Goal: Task Accomplishment & Management: Manage account settings

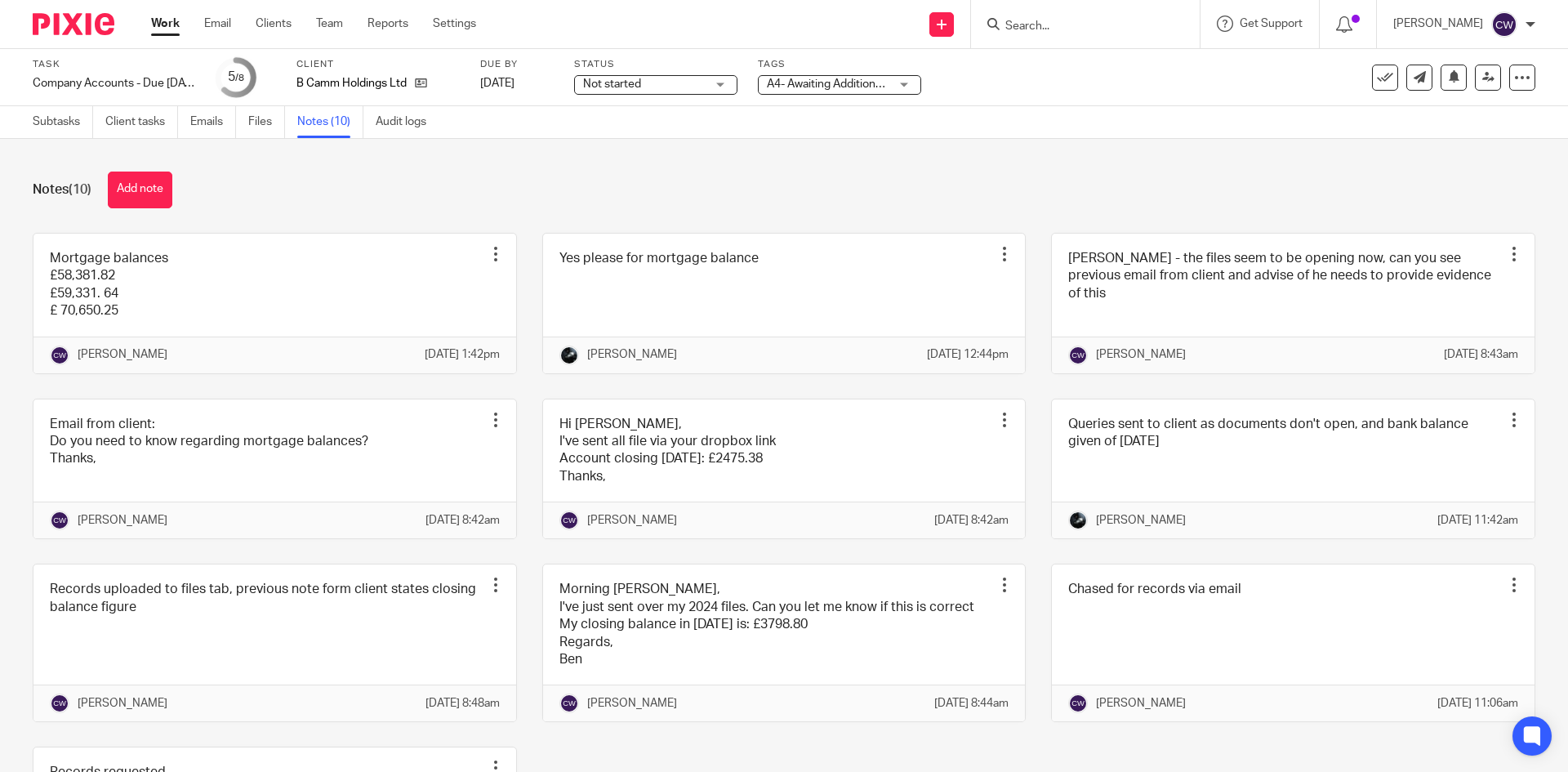
drag, startPoint x: 0, startPoint y: 0, endPoint x: 1074, endPoint y: 24, distance: 1074.3
click at [1074, 28] on div at bounding box center [1086, 24] width 229 height 48
click at [1061, 25] on input "Search" at bounding box center [1077, 27] width 147 height 15
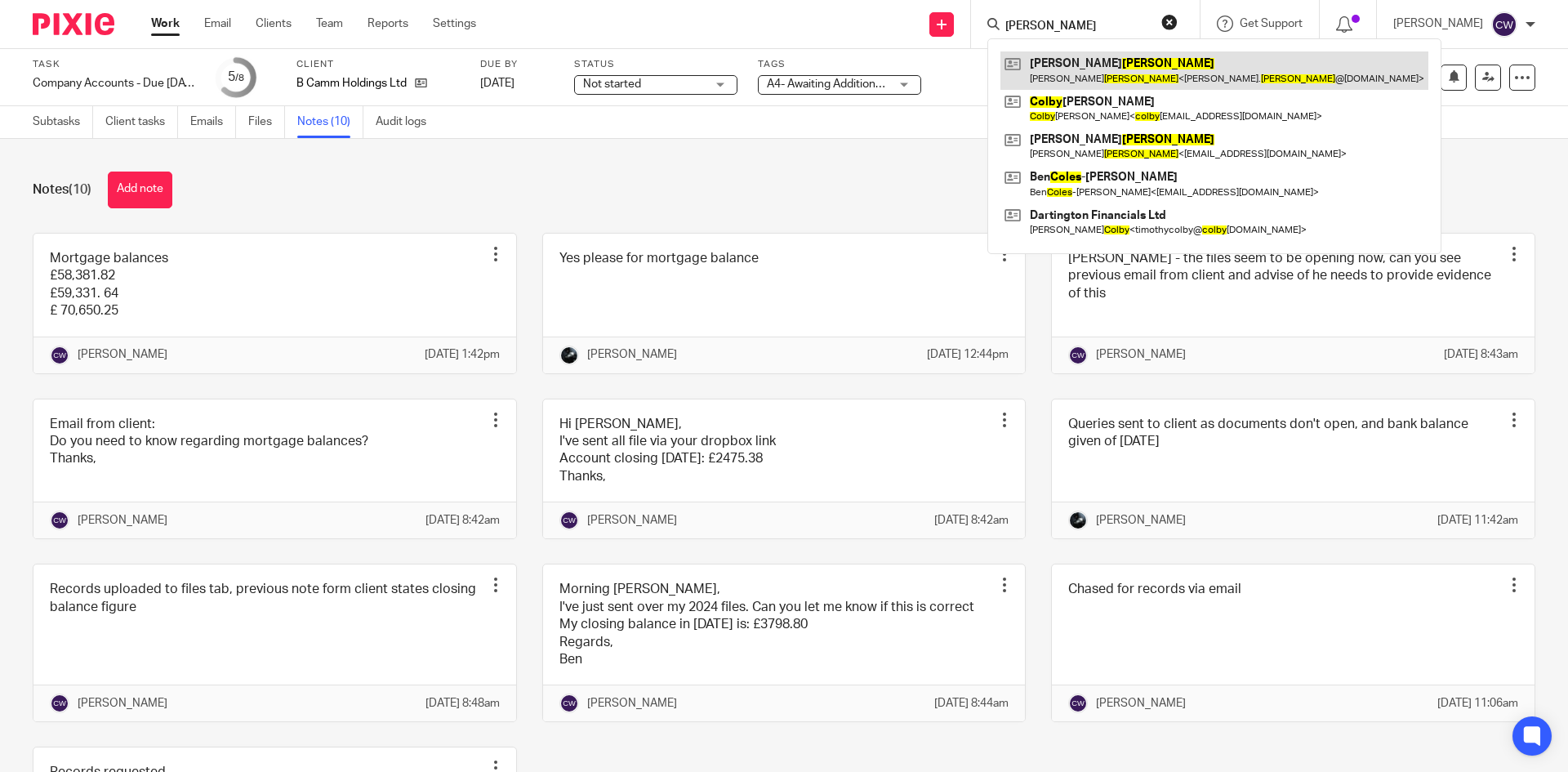
type input "coley"
click at [1080, 70] on link at bounding box center [1215, 70] width 428 height 37
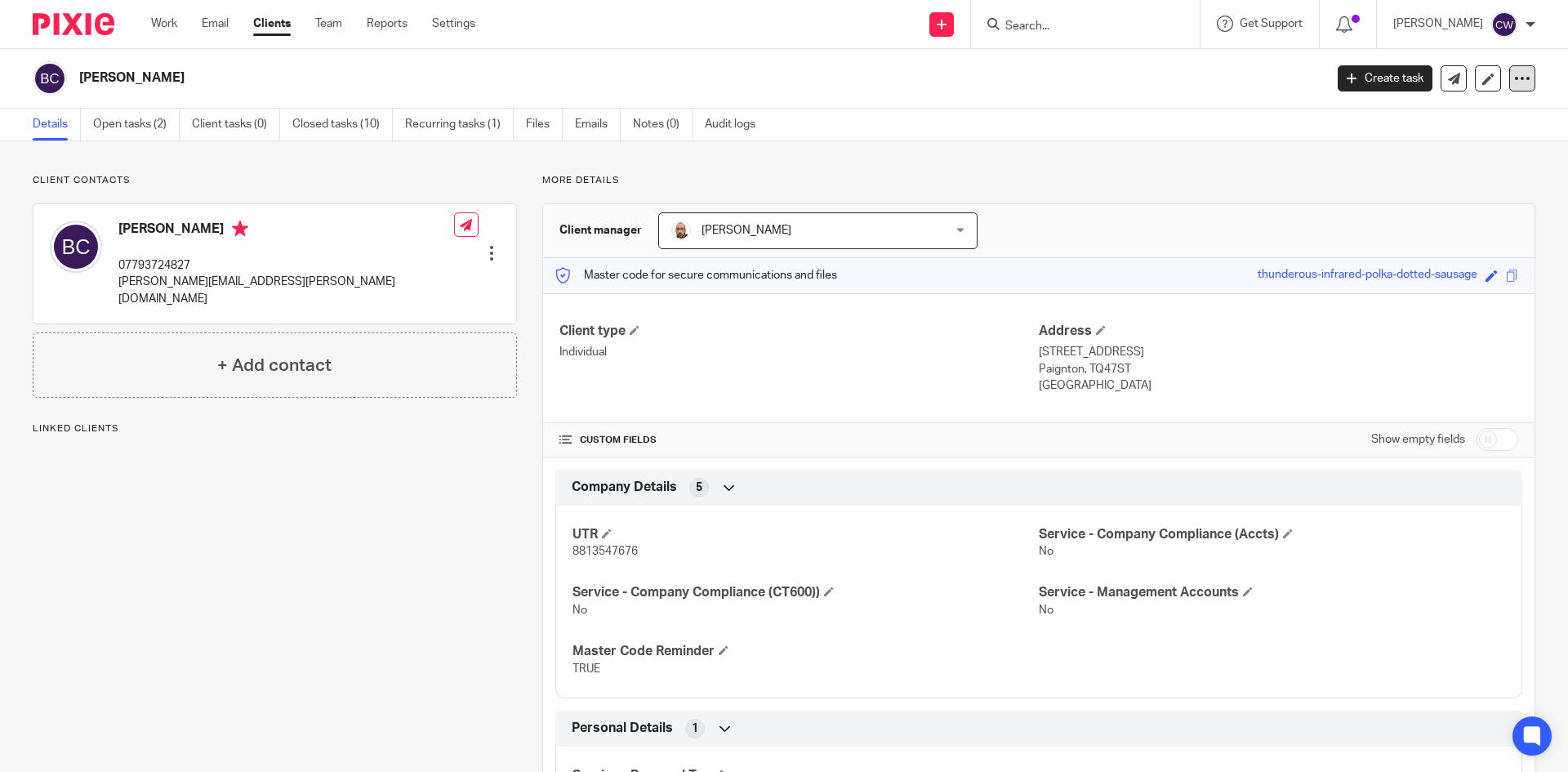
click at [1518, 80] on div at bounding box center [1522, 78] width 26 height 26
click at [1386, 185] on button "Archive client" at bounding box center [1421, 190] width 180 height 21
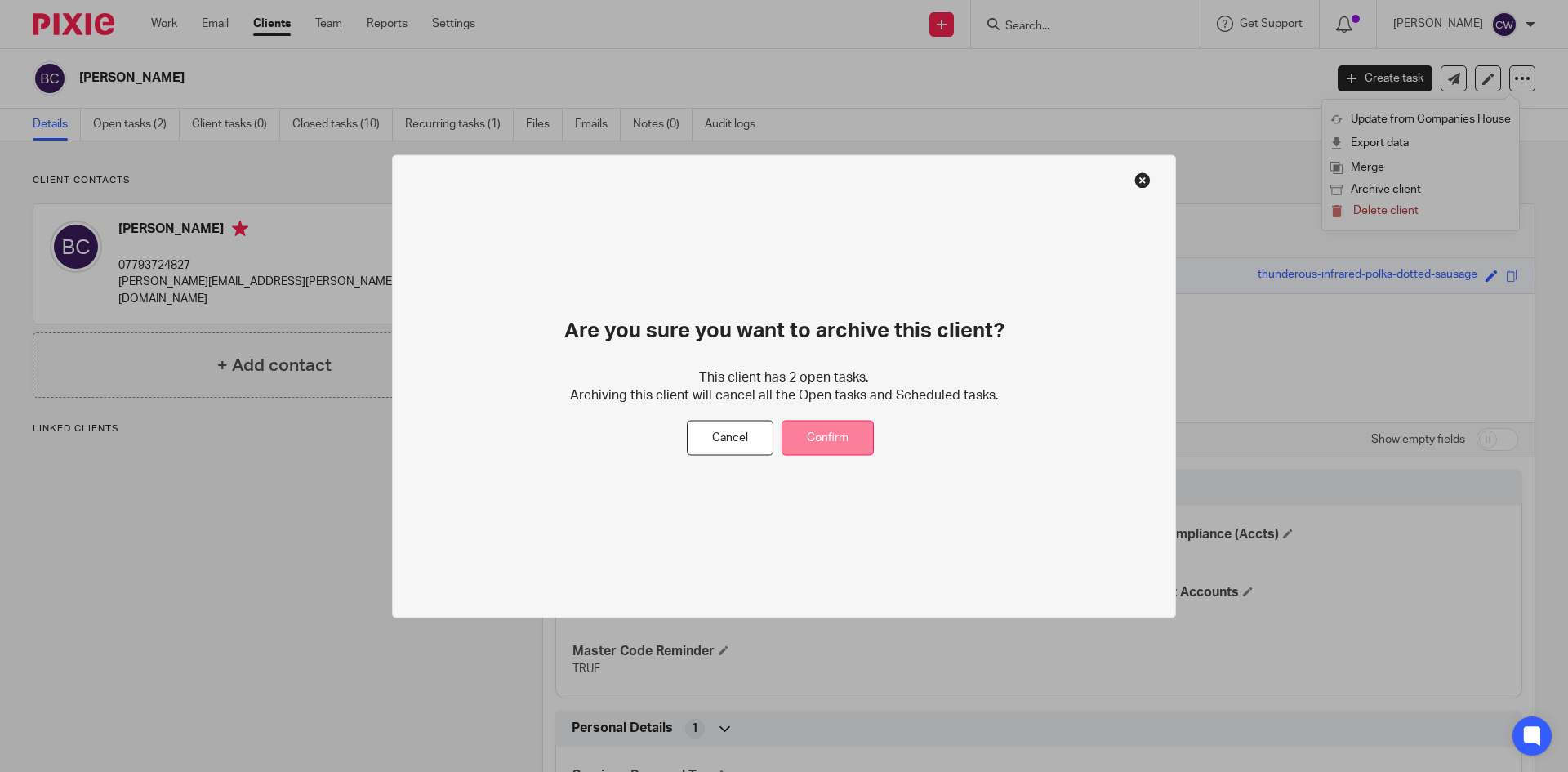
click at [812, 422] on button "Confirm" at bounding box center [827, 438] width 92 height 35
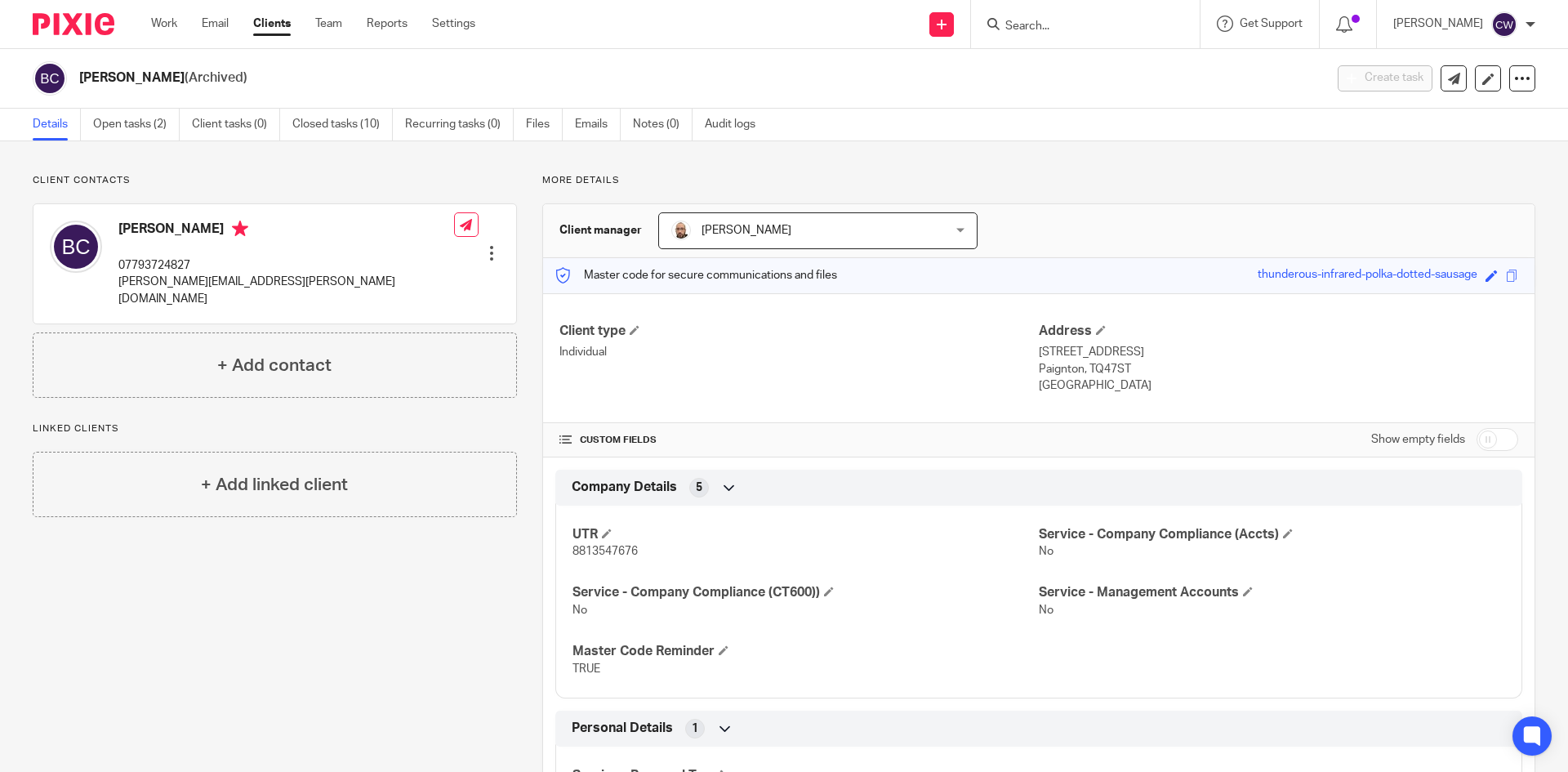
click at [1139, 21] on form at bounding box center [1090, 24] width 174 height 20
click at [1082, 24] on input "Search" at bounding box center [1077, 27] width 147 height 15
click at [1049, 22] on input "Just Drive" at bounding box center [1077, 27] width 147 height 15
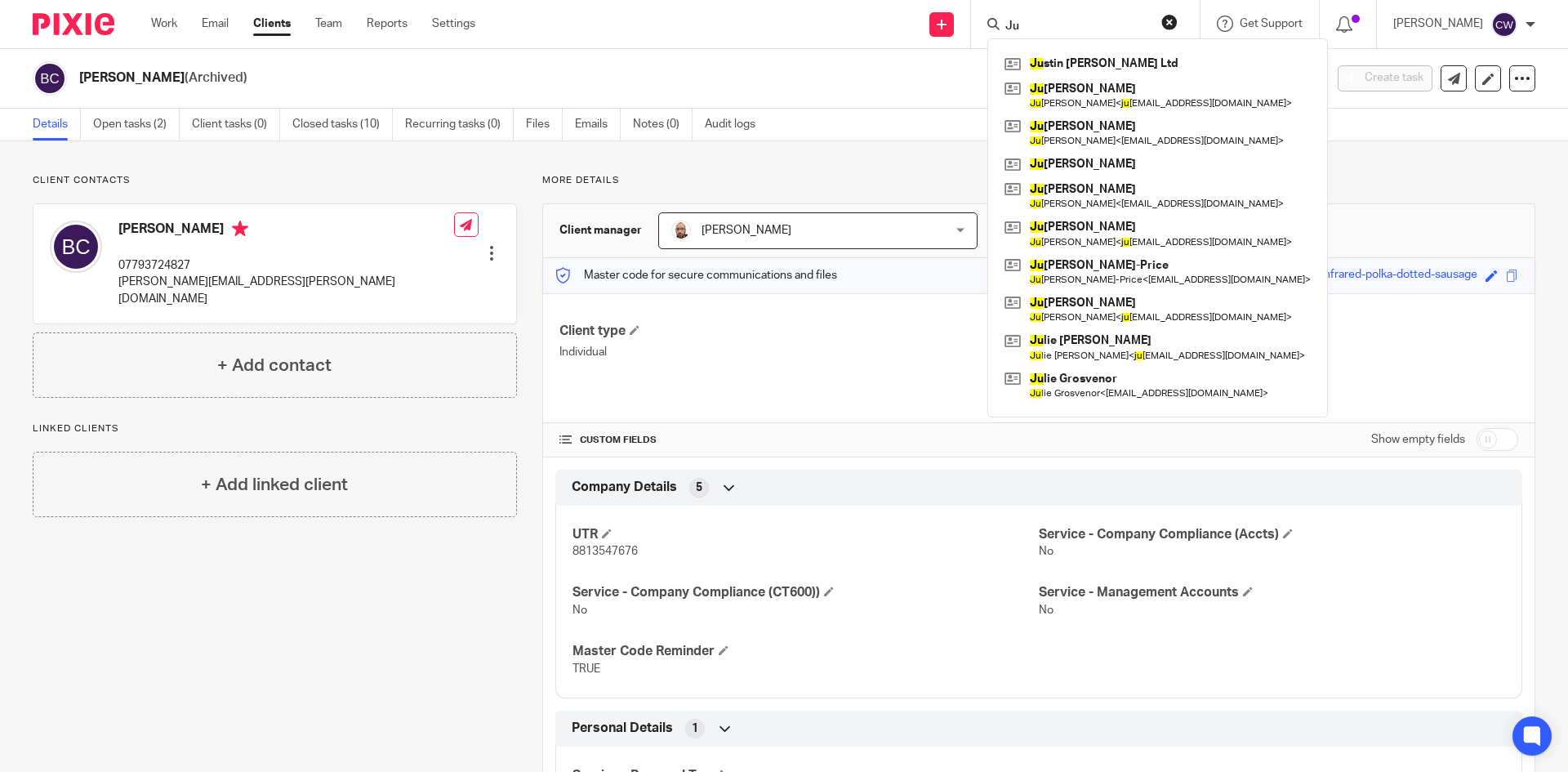
type input "J"
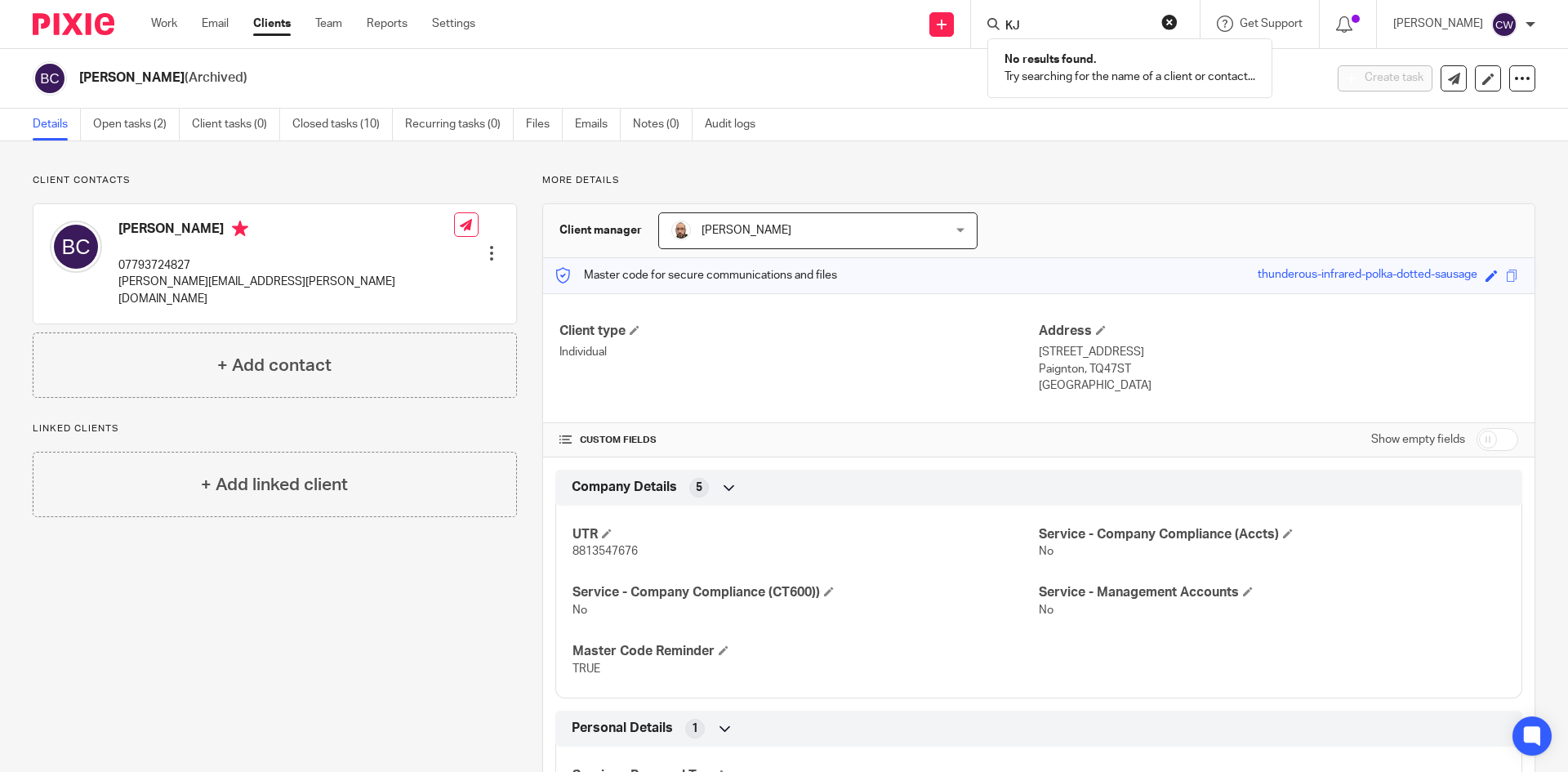
type input "K"
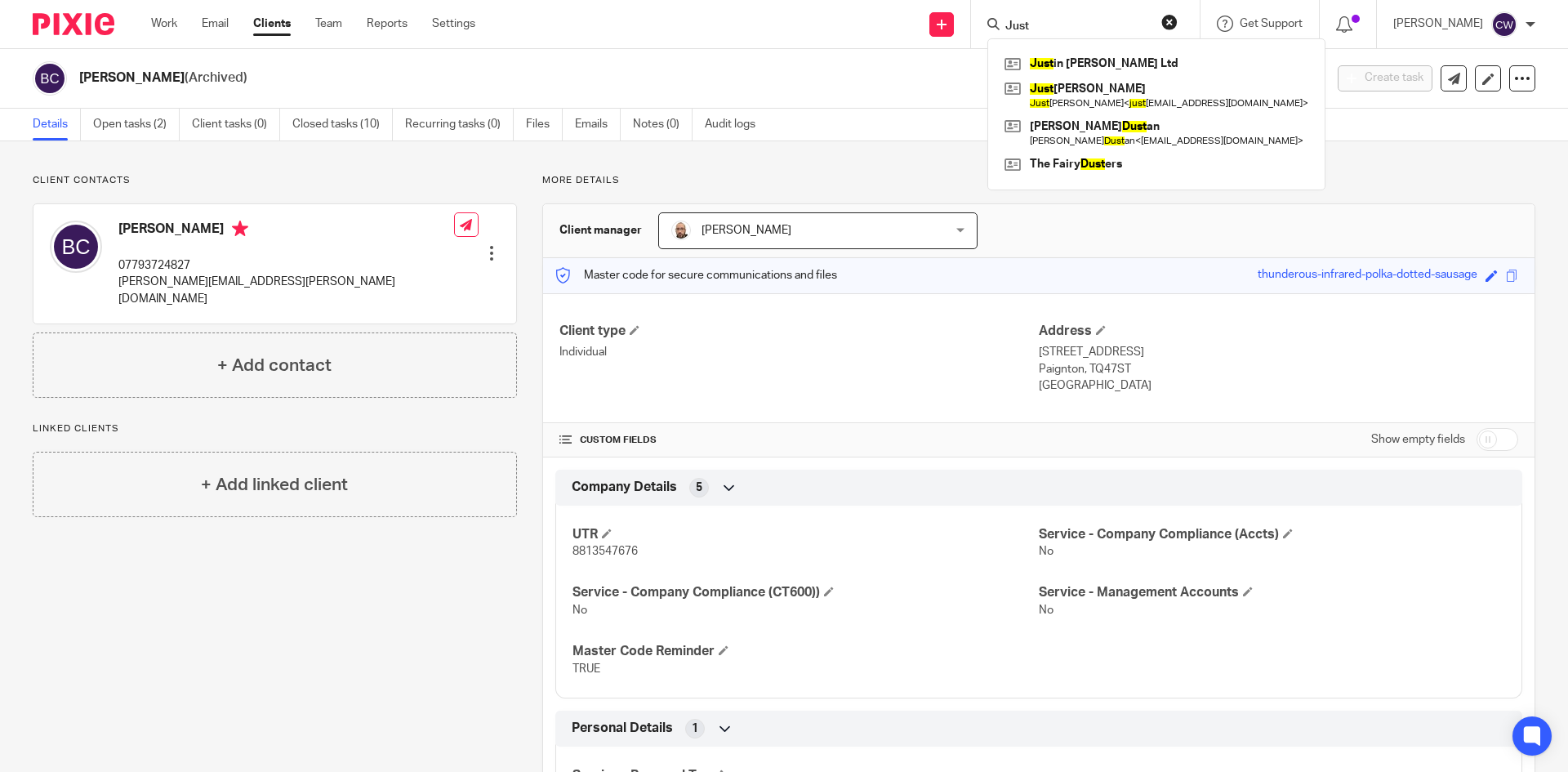
type input "Just"
click at [263, 22] on link "Clients" at bounding box center [271, 24] width 37 height 17
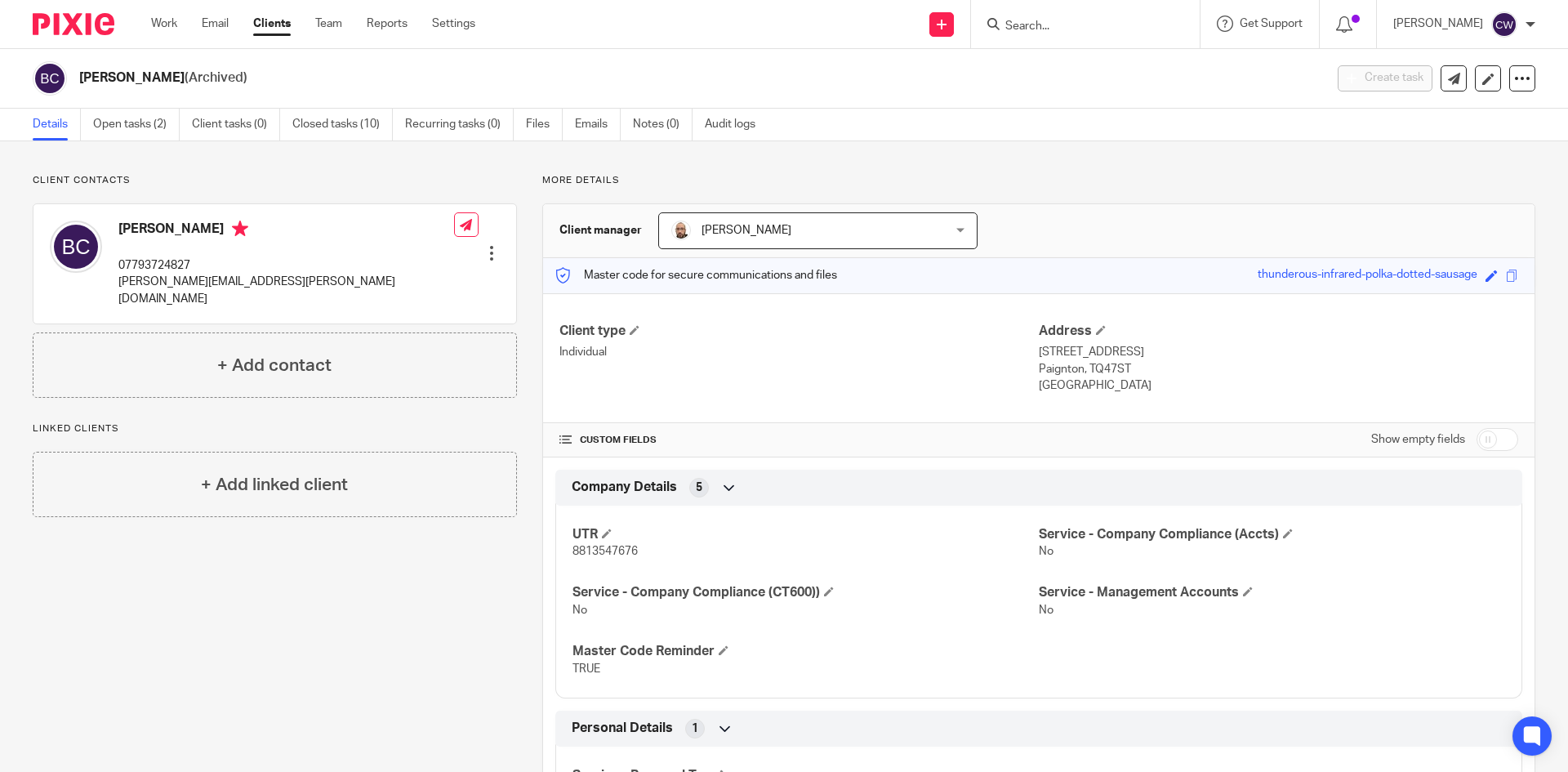
click at [251, 28] on ul "Work Email Clients Team Reports Settings" at bounding box center [325, 24] width 349 height 17
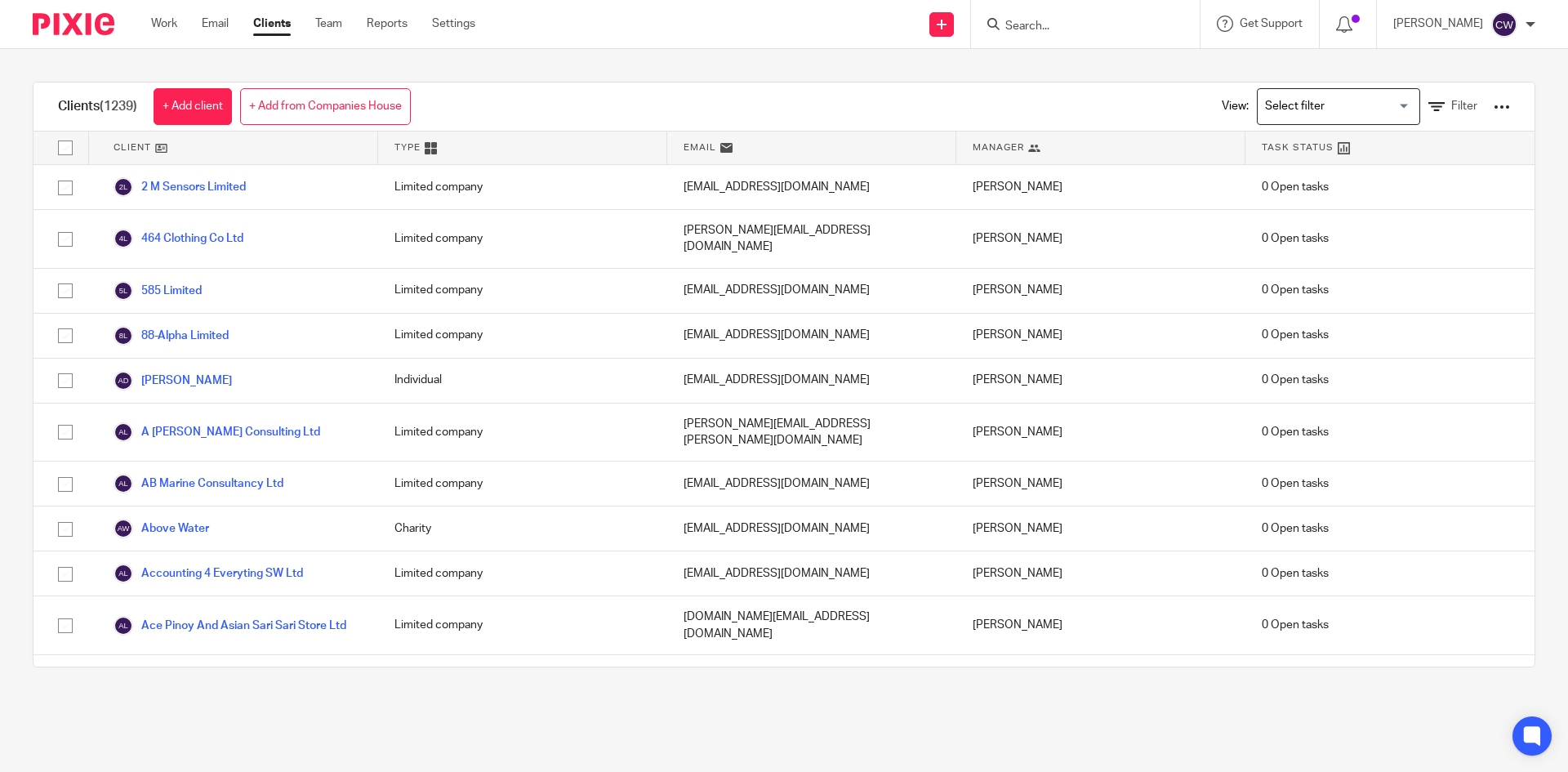
click at [1420, 118] on div "View: Loading... Filter" at bounding box center [1353, 107] width 313 height 48
click at [1429, 108] on link "Filter" at bounding box center [1453, 106] width 49 height 17
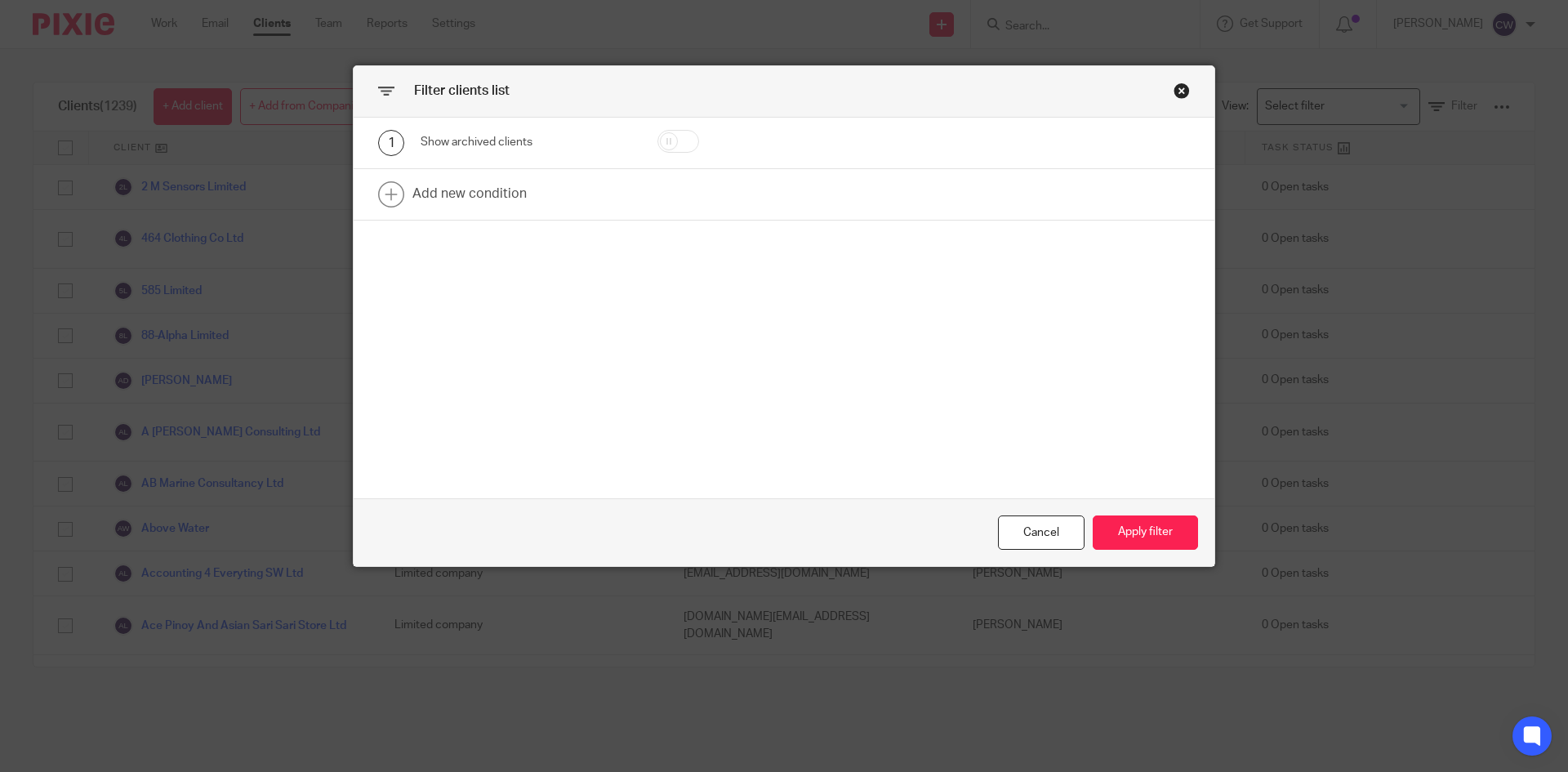
click at [678, 144] on input "checkbox" at bounding box center [678, 141] width 42 height 23
checkbox input "true"
click at [1144, 530] on button "Apply filter" at bounding box center [1145, 533] width 105 height 35
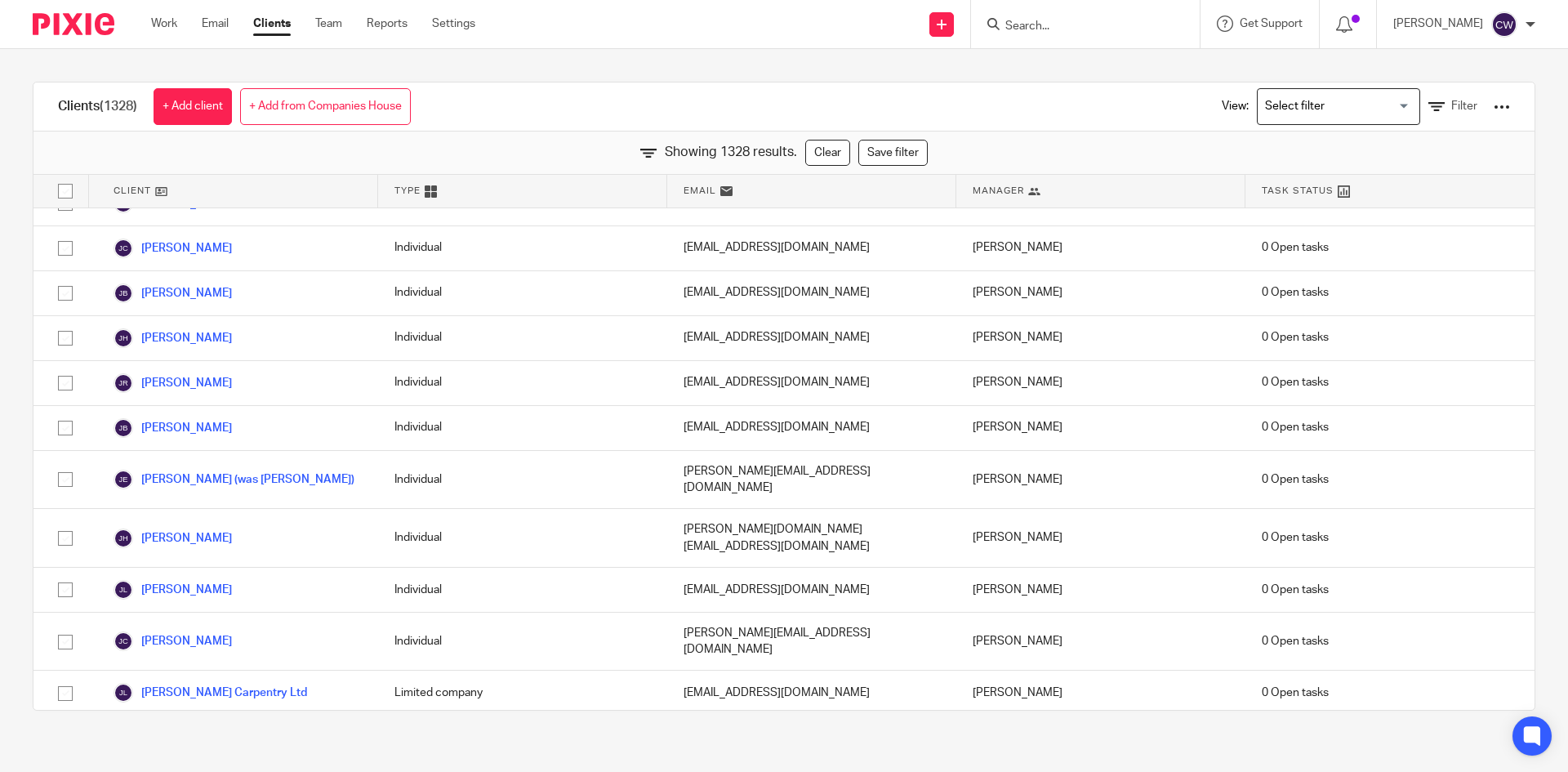
scroll to position [33374, 0]
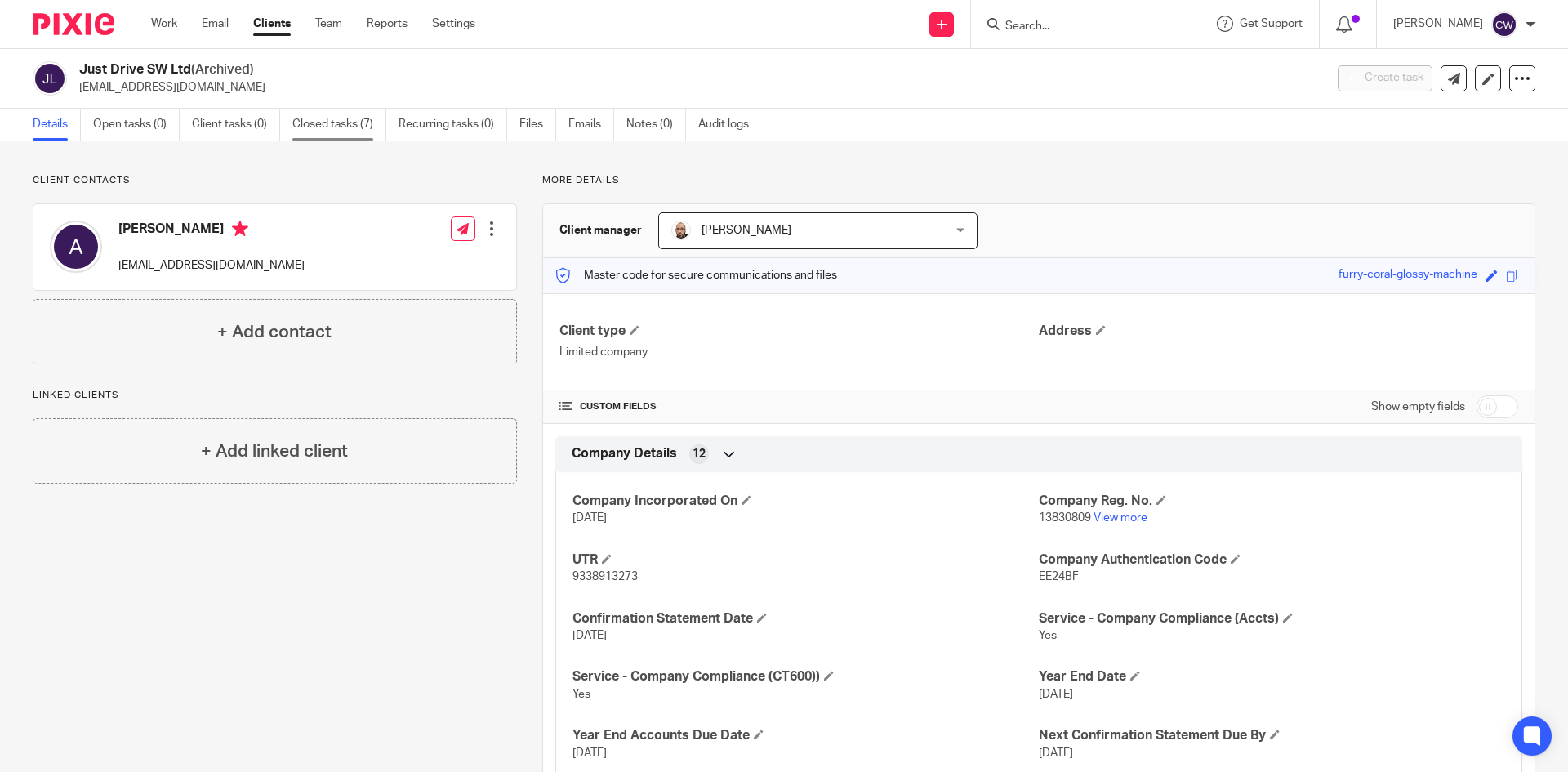
click at [323, 122] on link "Closed tasks (7)" at bounding box center [339, 124] width 94 height 32
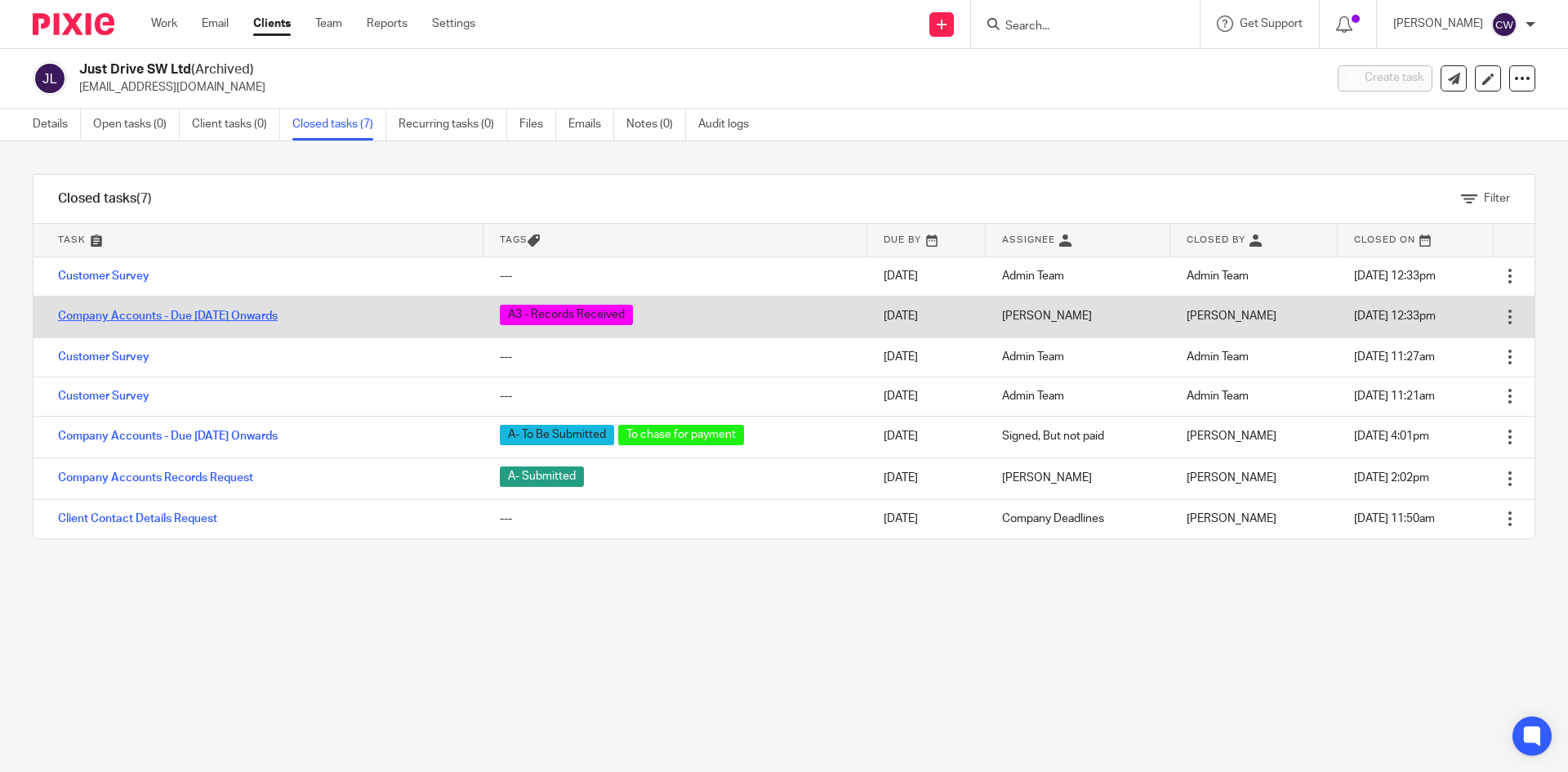
click at [278, 315] on link "Company Accounts - Due [DATE] Onwards" at bounding box center [167, 316] width 219 height 11
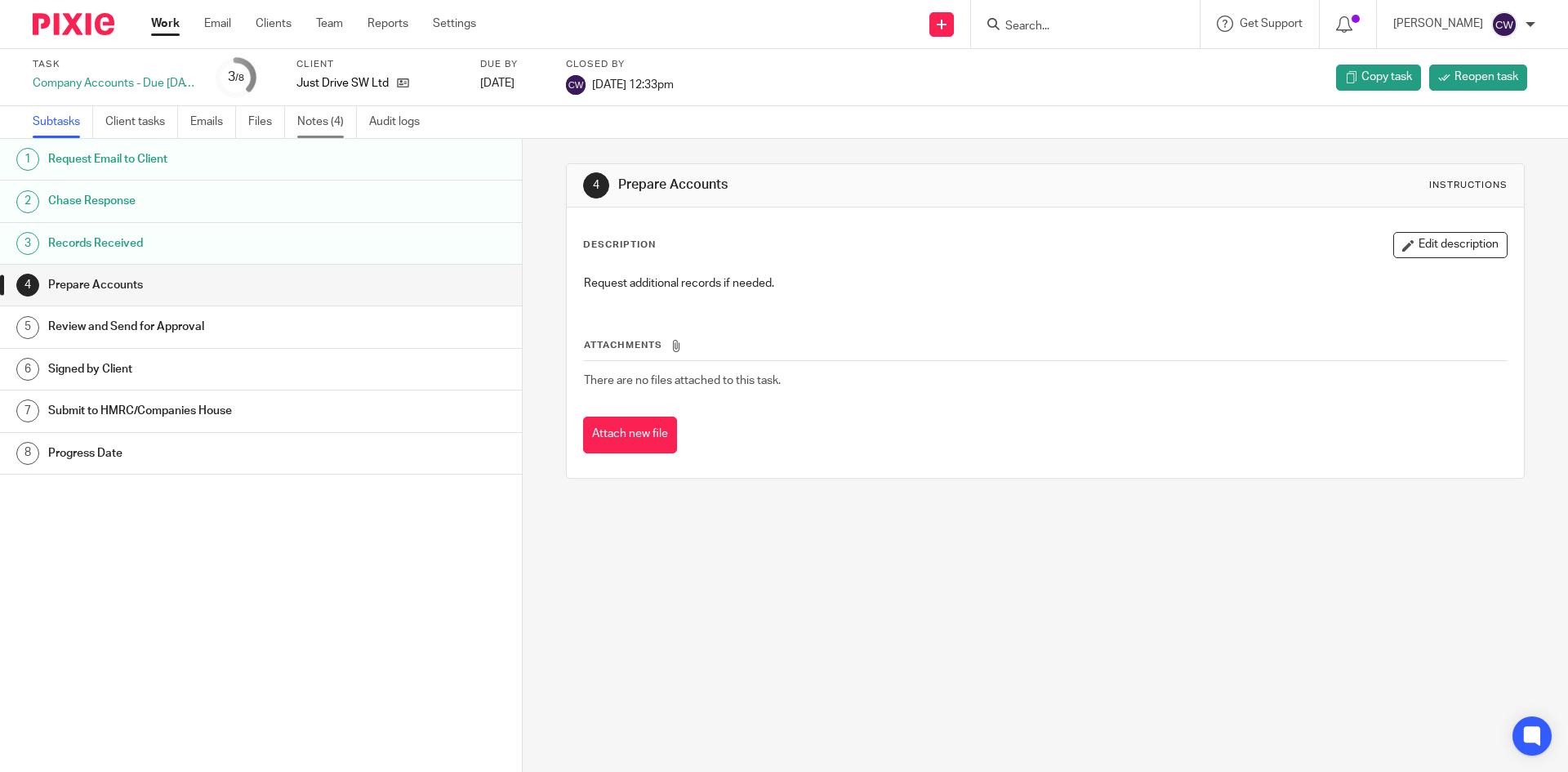
click at [321, 117] on link "Notes (4)" at bounding box center [327, 122] width 59 height 32
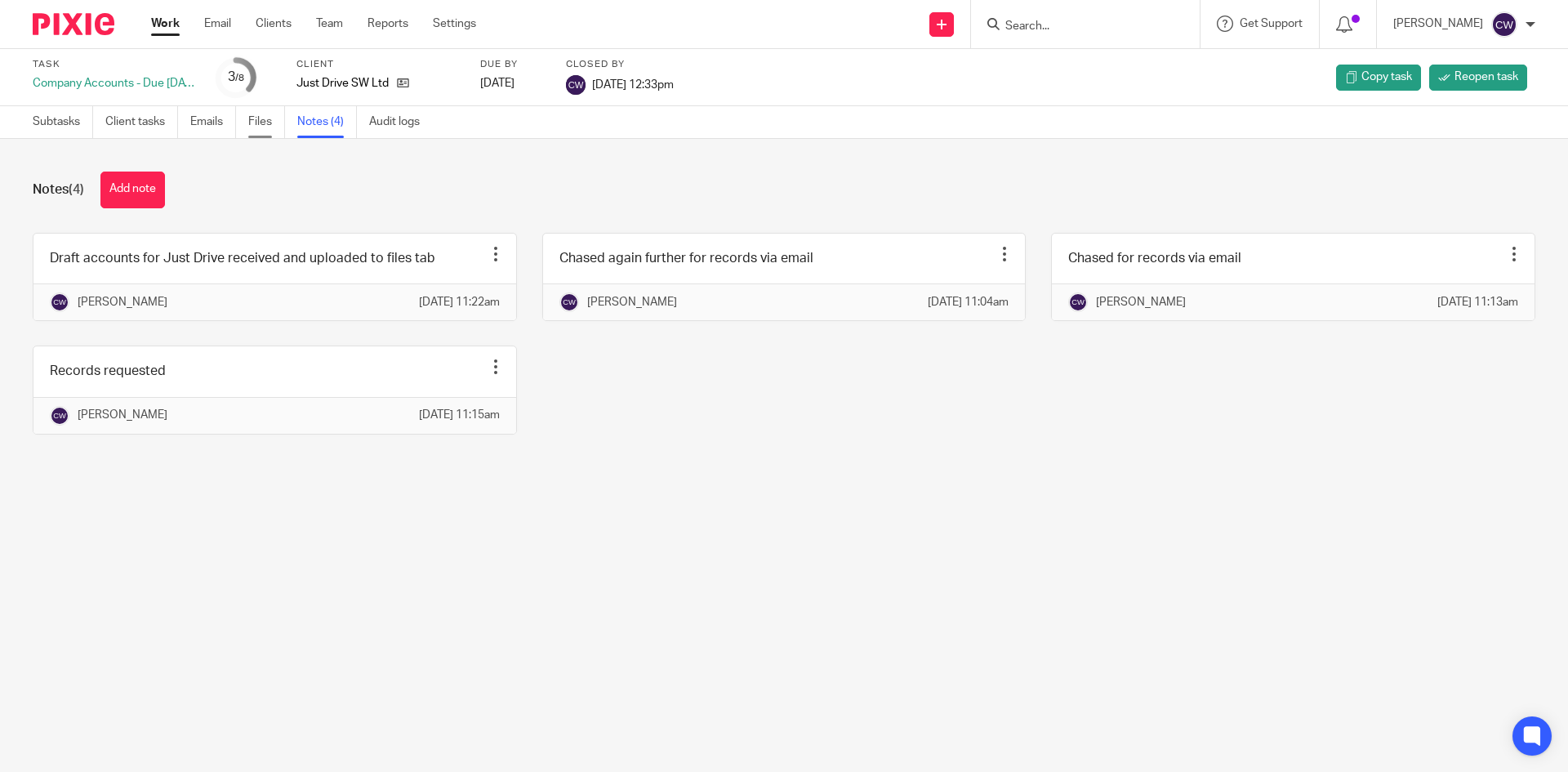
click at [257, 111] on link "Files" at bounding box center [267, 122] width 37 height 32
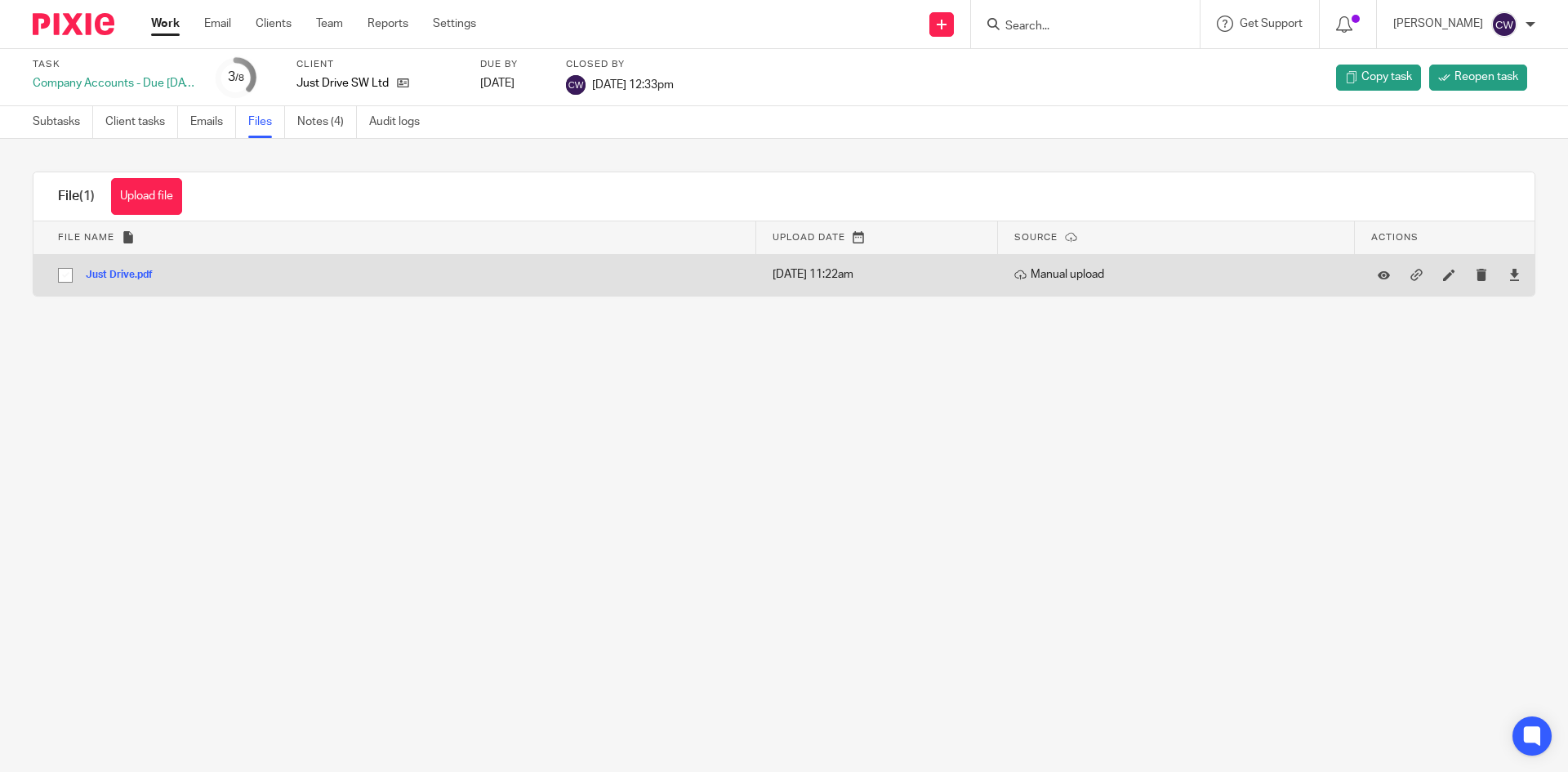
click at [136, 277] on button "Just Drive.pdf" at bounding box center [125, 275] width 79 height 11
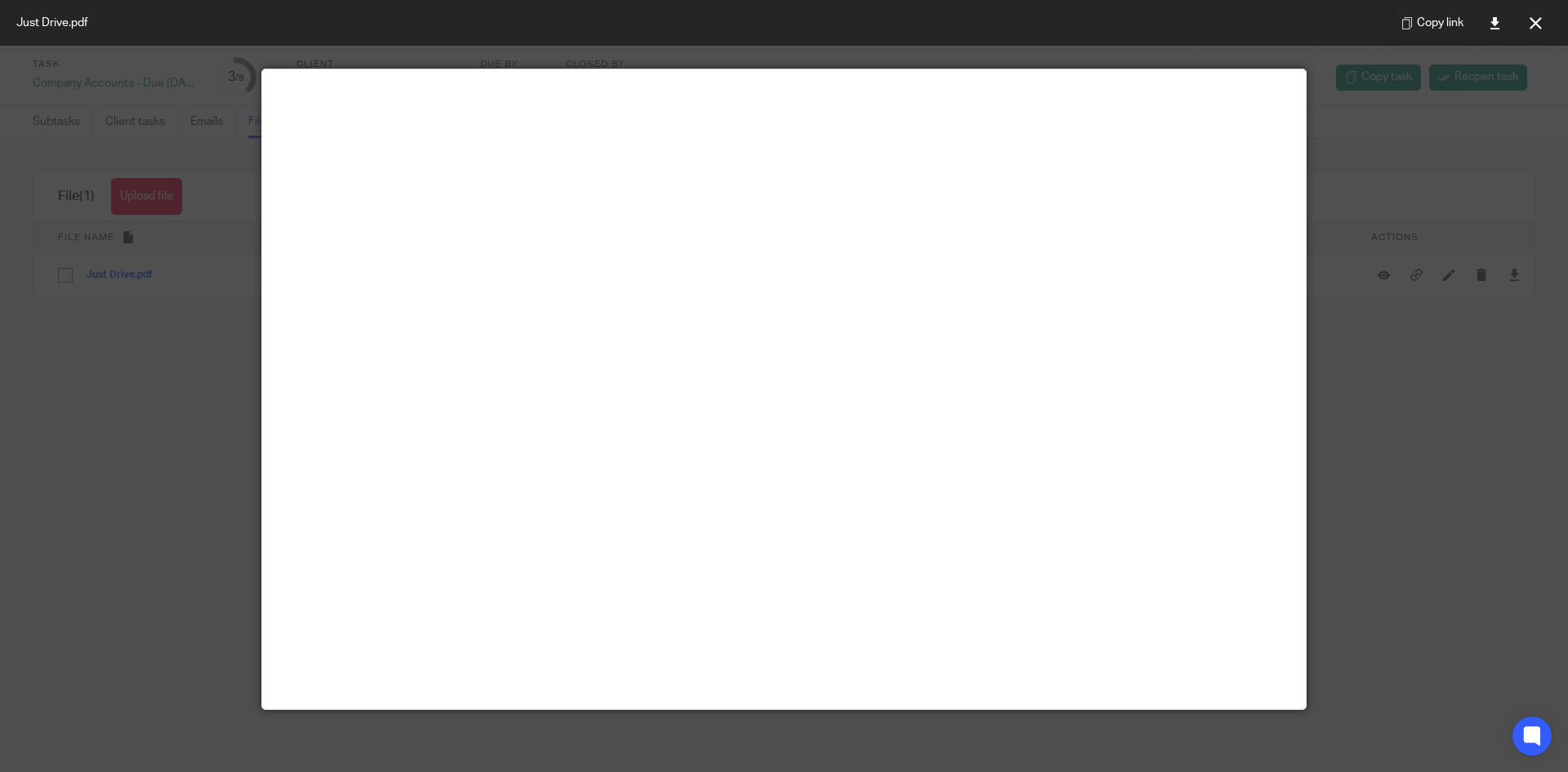
scroll to position [82, 0]
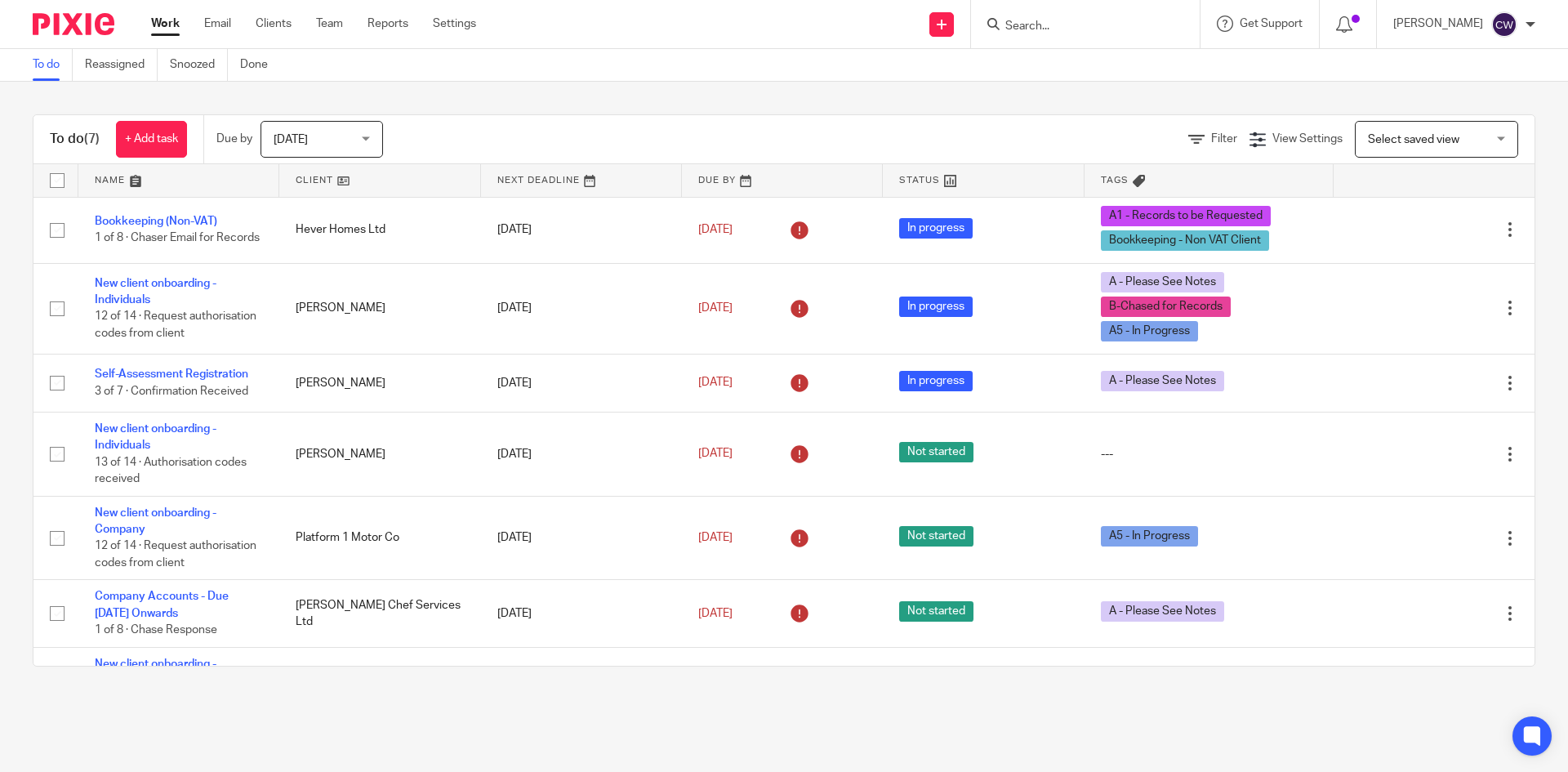
click at [1004, 22] on input "Search" at bounding box center [1077, 27] width 147 height 15
click at [1004, 31] on input "Search" at bounding box center [1077, 27] width 147 height 15
type input "[PERSON_NAME]"
click at [1073, 74] on link at bounding box center [1110, 63] width 218 height 24
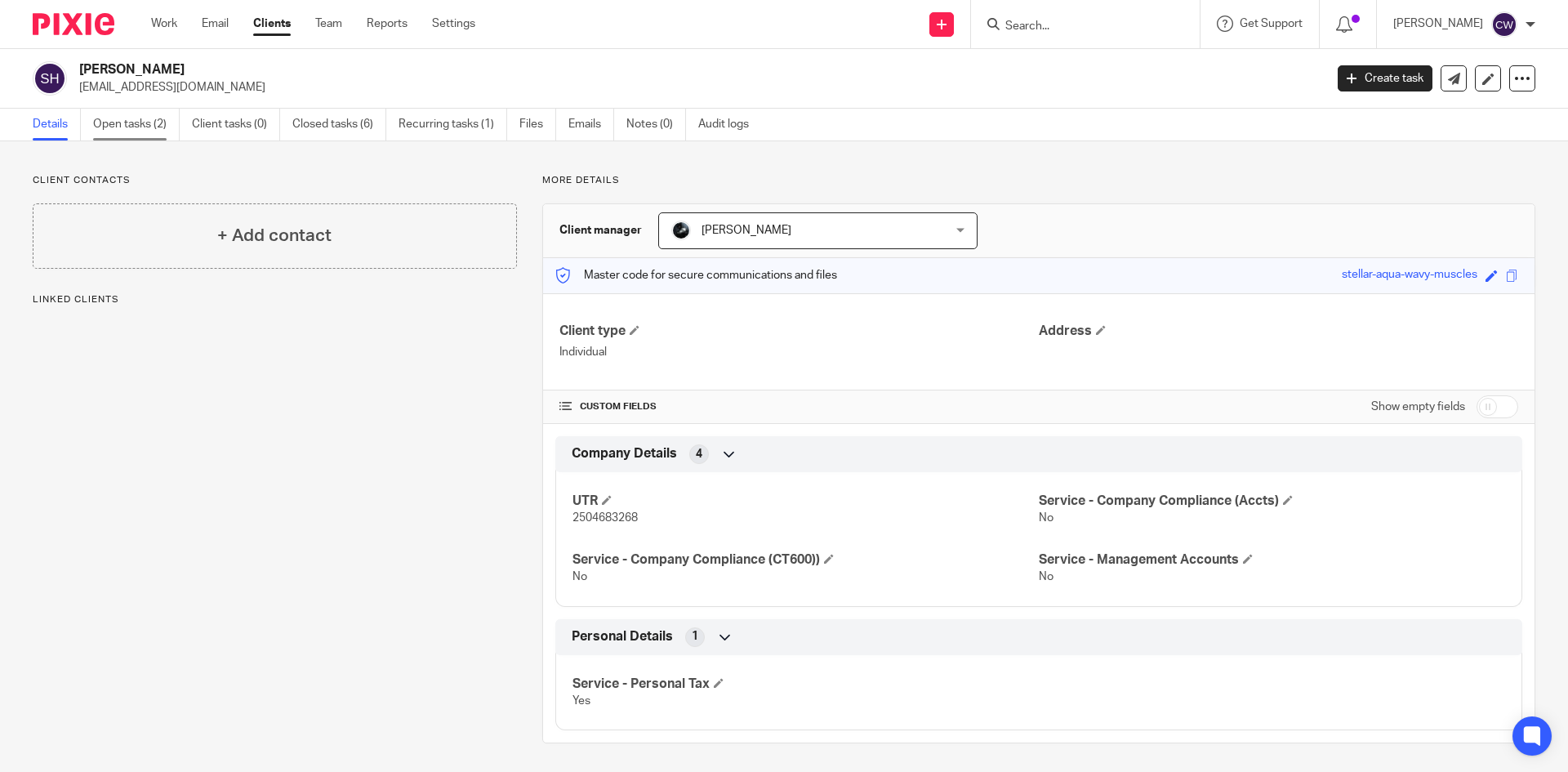
drag, startPoint x: 136, startPoint y: 133, endPoint x: 138, endPoint y: 122, distance: 11.2
click at [135, 133] on link "Open tasks (2)" at bounding box center [136, 124] width 86 height 32
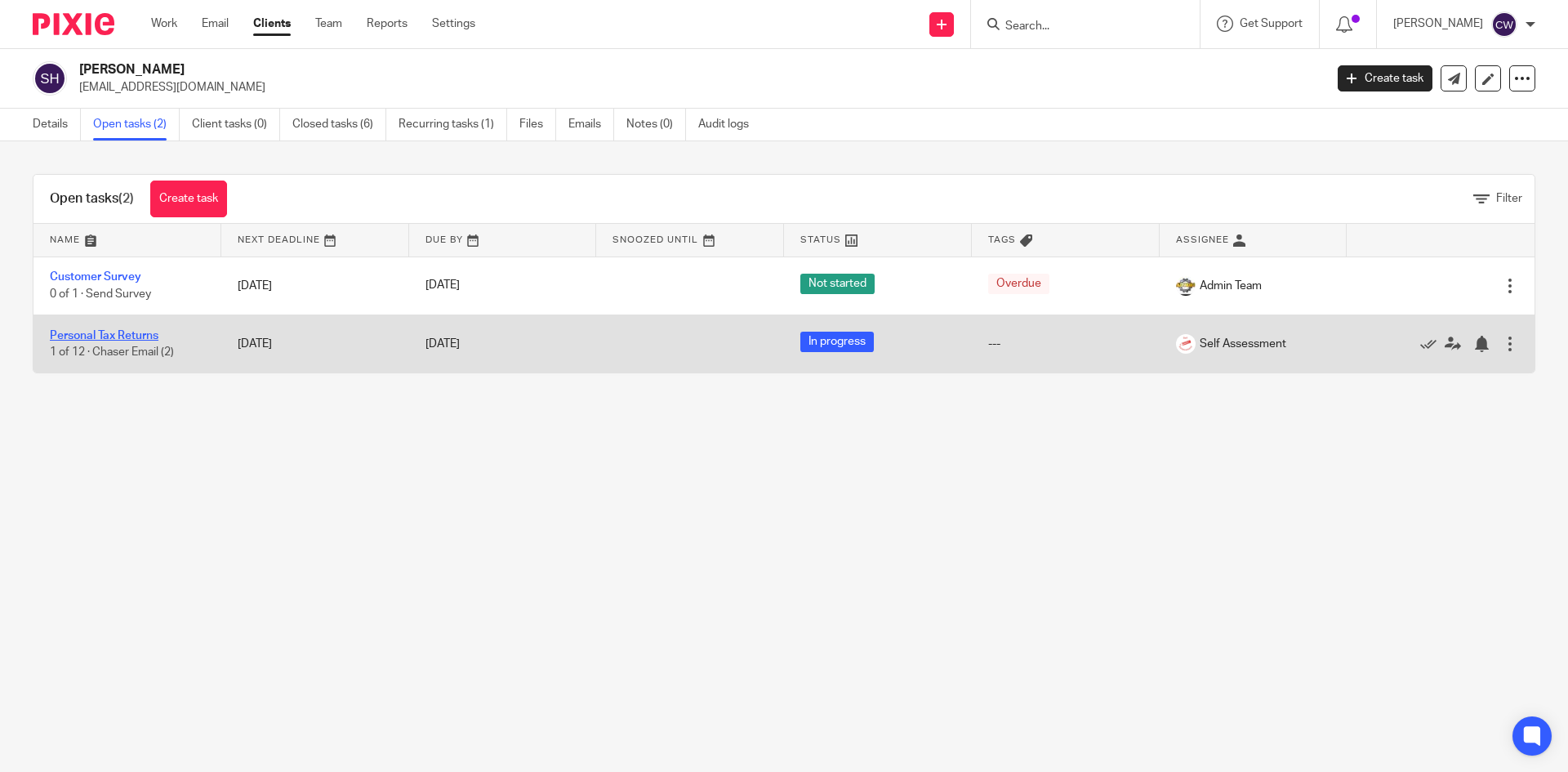
click at [137, 337] on link "Personal Tax Returns" at bounding box center [104, 335] width 109 height 11
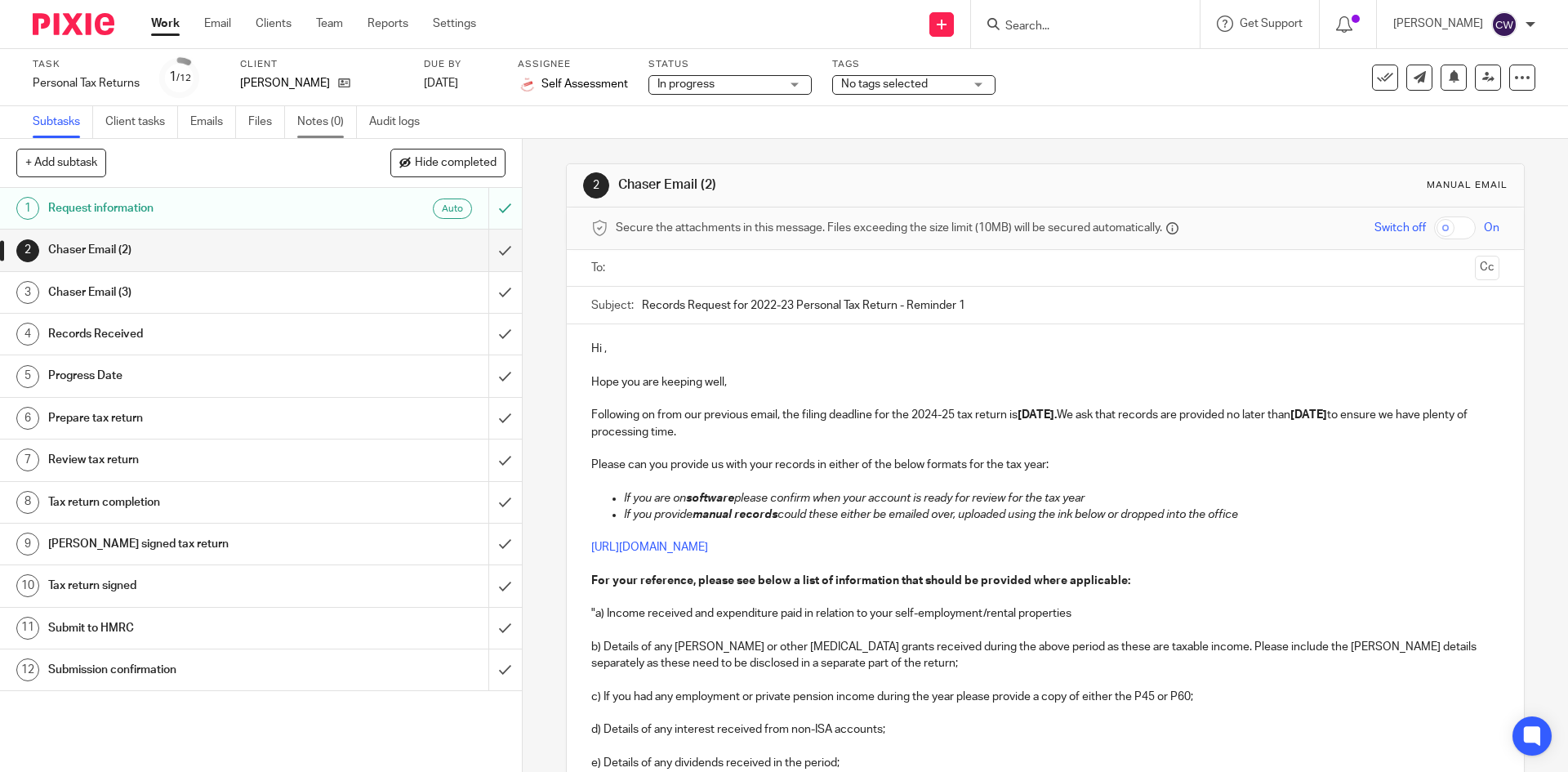
click at [310, 115] on link "Notes (0)" at bounding box center [327, 122] width 59 height 32
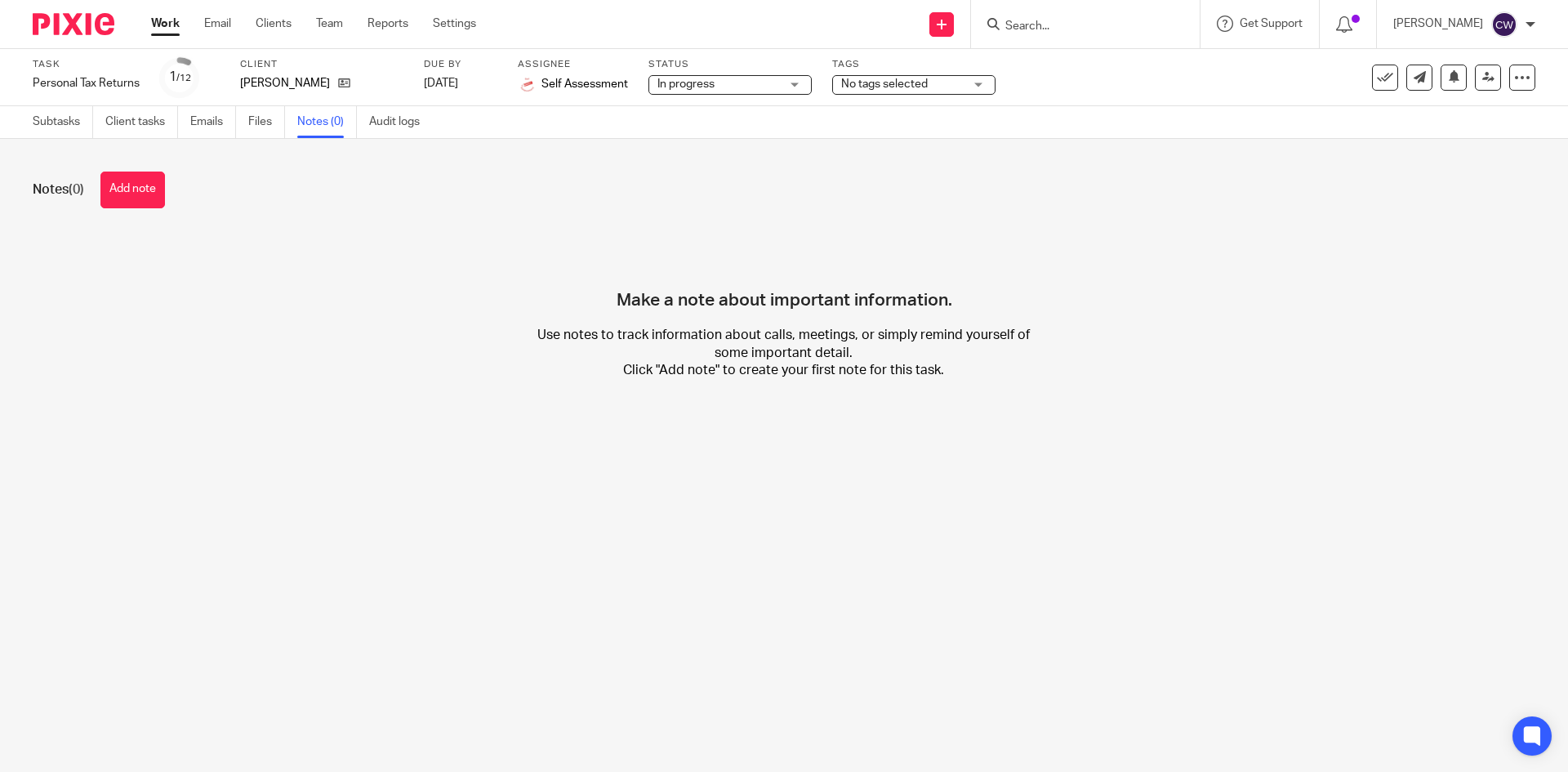
click at [155, 200] on button "Add note" at bounding box center [132, 190] width 64 height 37
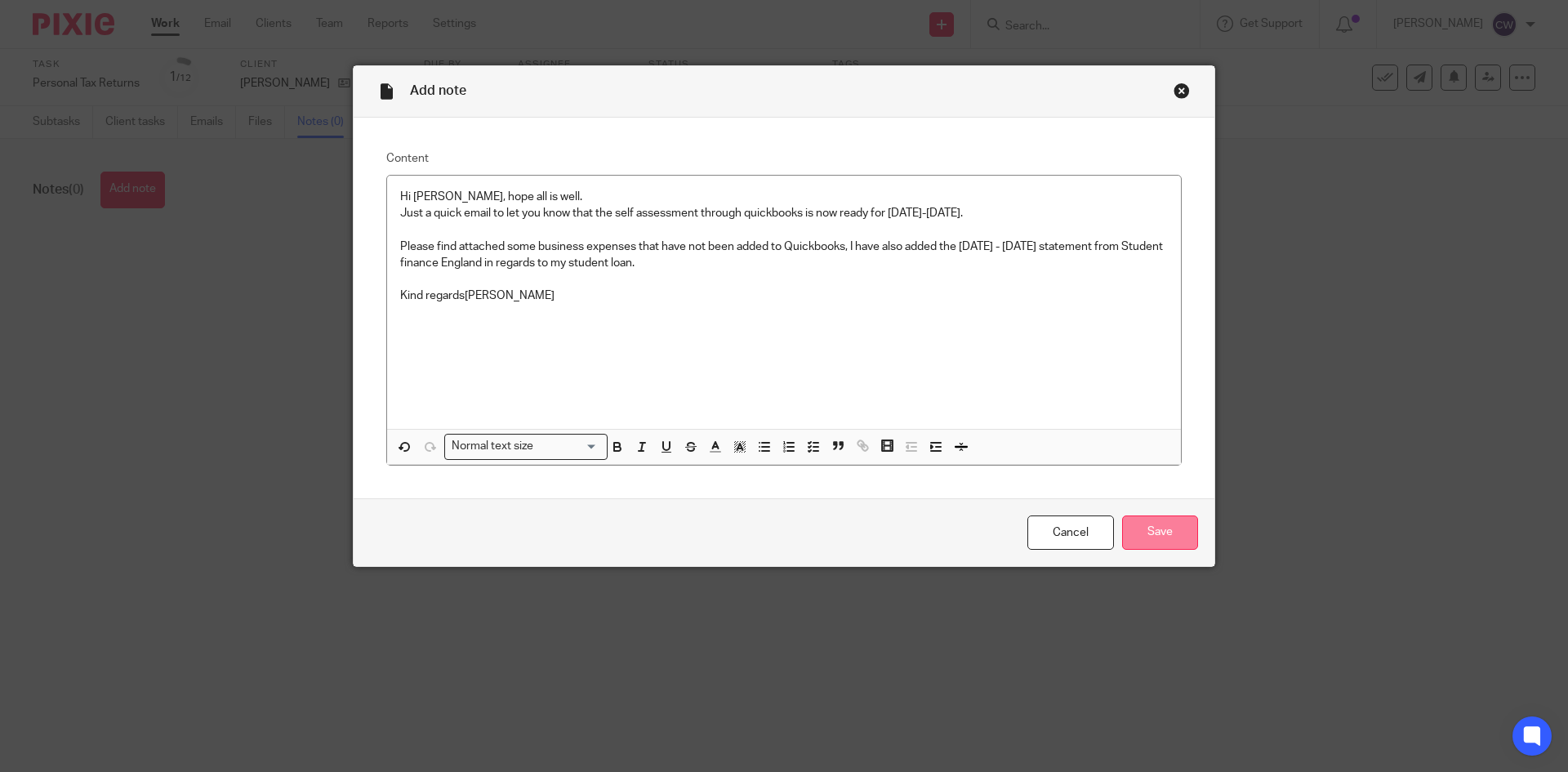
click at [1142, 522] on input "Save" at bounding box center [1161, 533] width 76 height 35
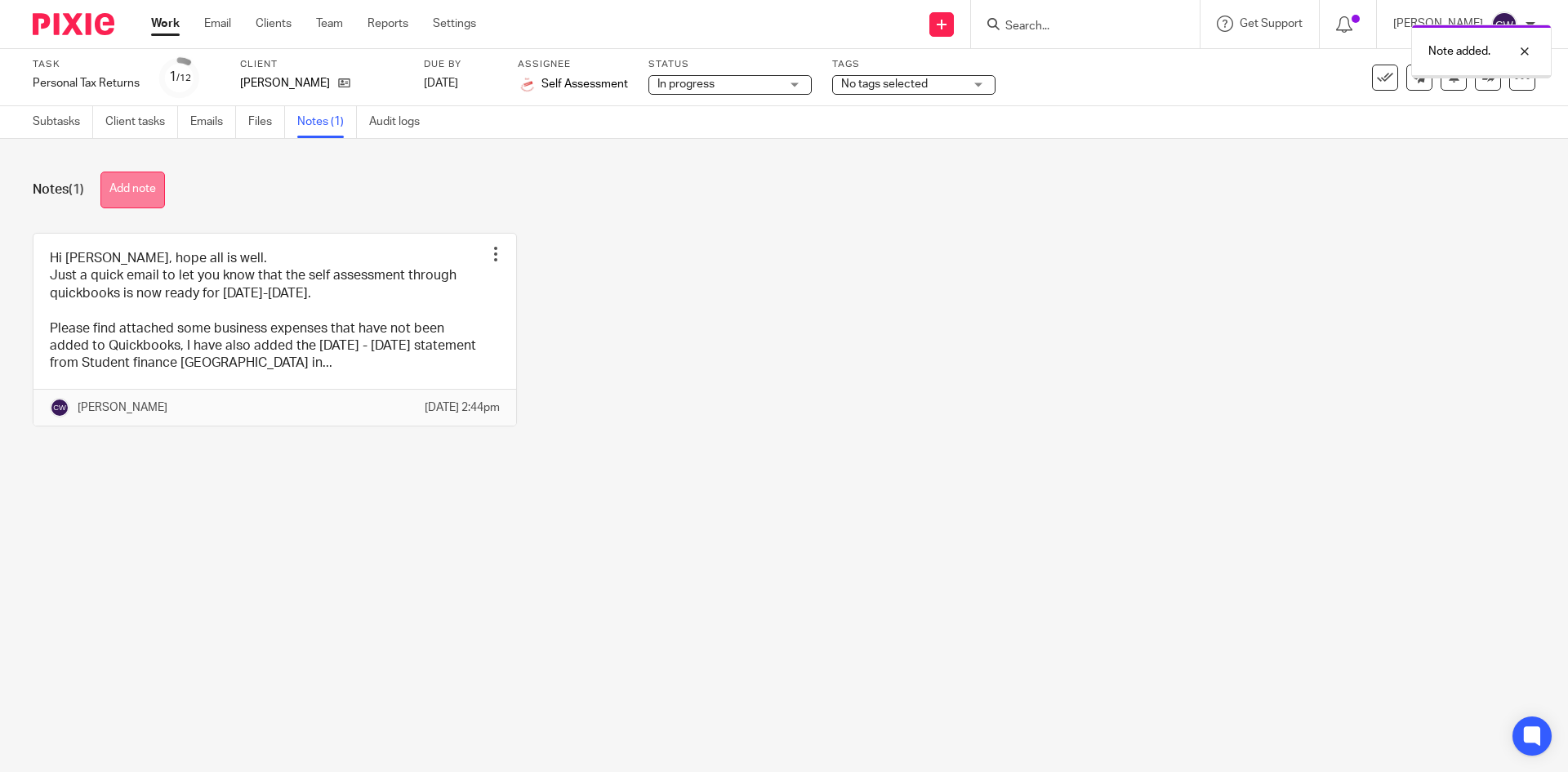
click at [142, 178] on button "Add note" at bounding box center [132, 190] width 64 height 37
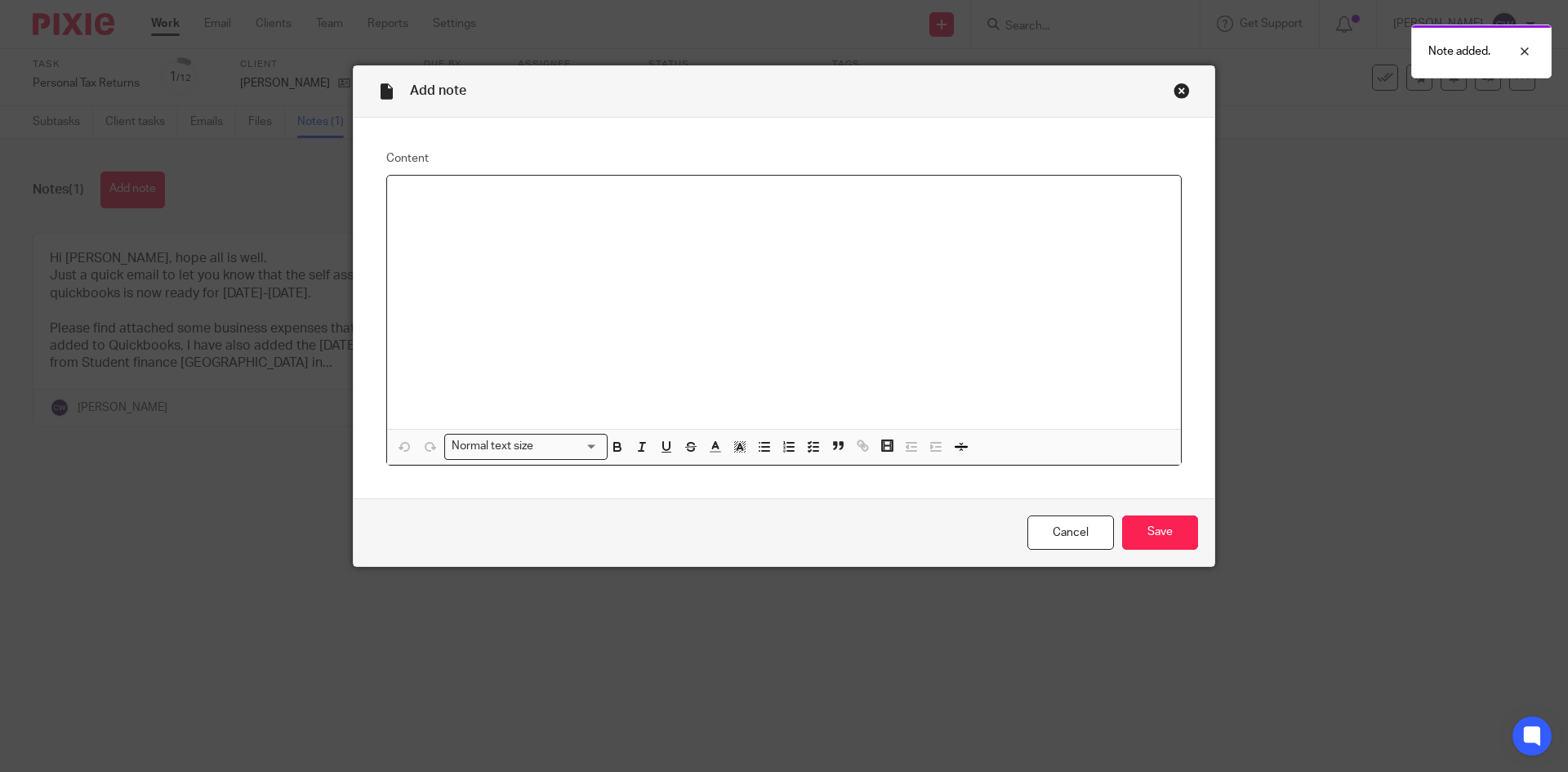
click at [578, 329] on div at bounding box center [784, 302] width 794 height 253
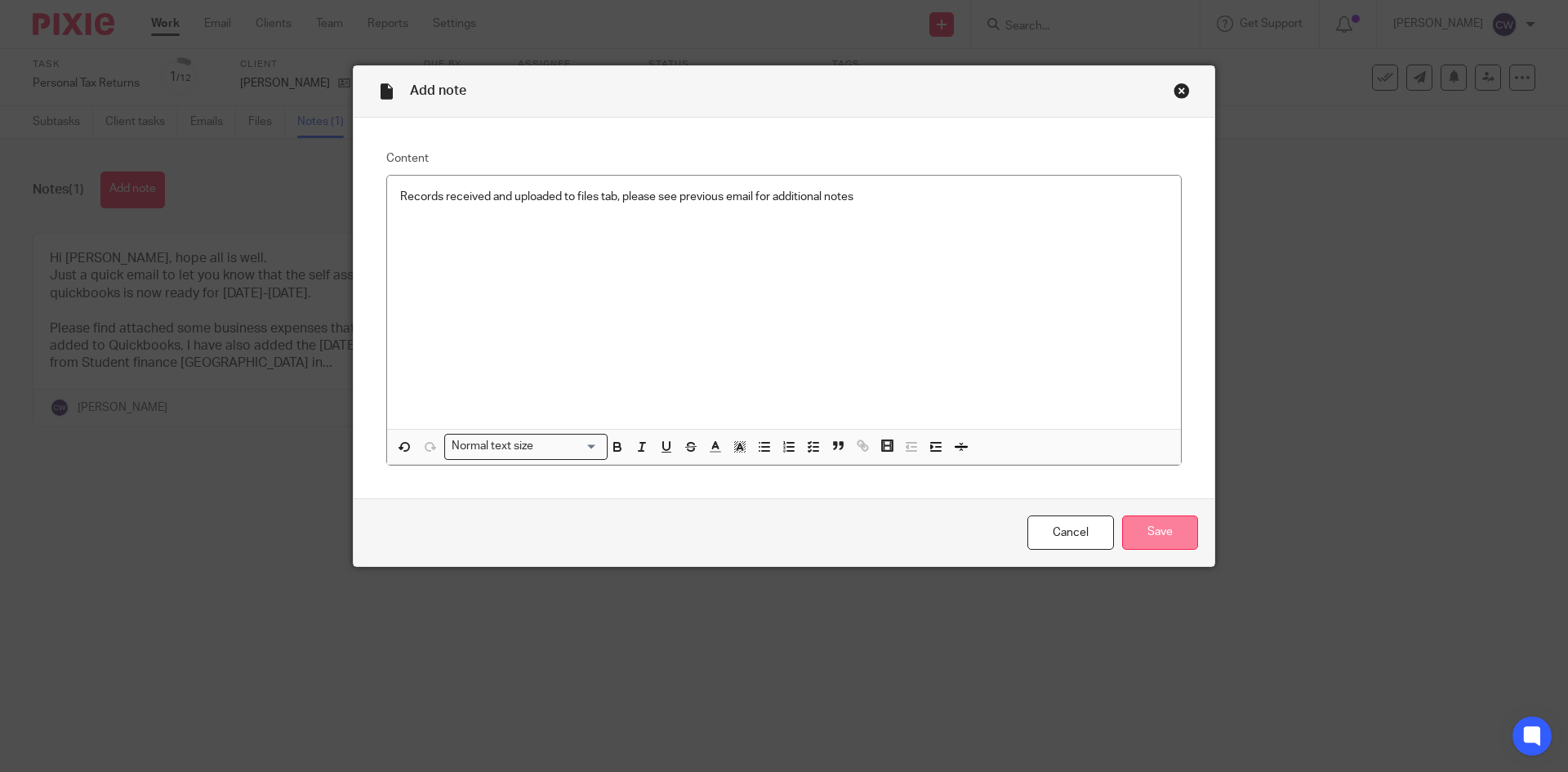
click at [1174, 535] on input "Save" at bounding box center [1161, 533] width 76 height 35
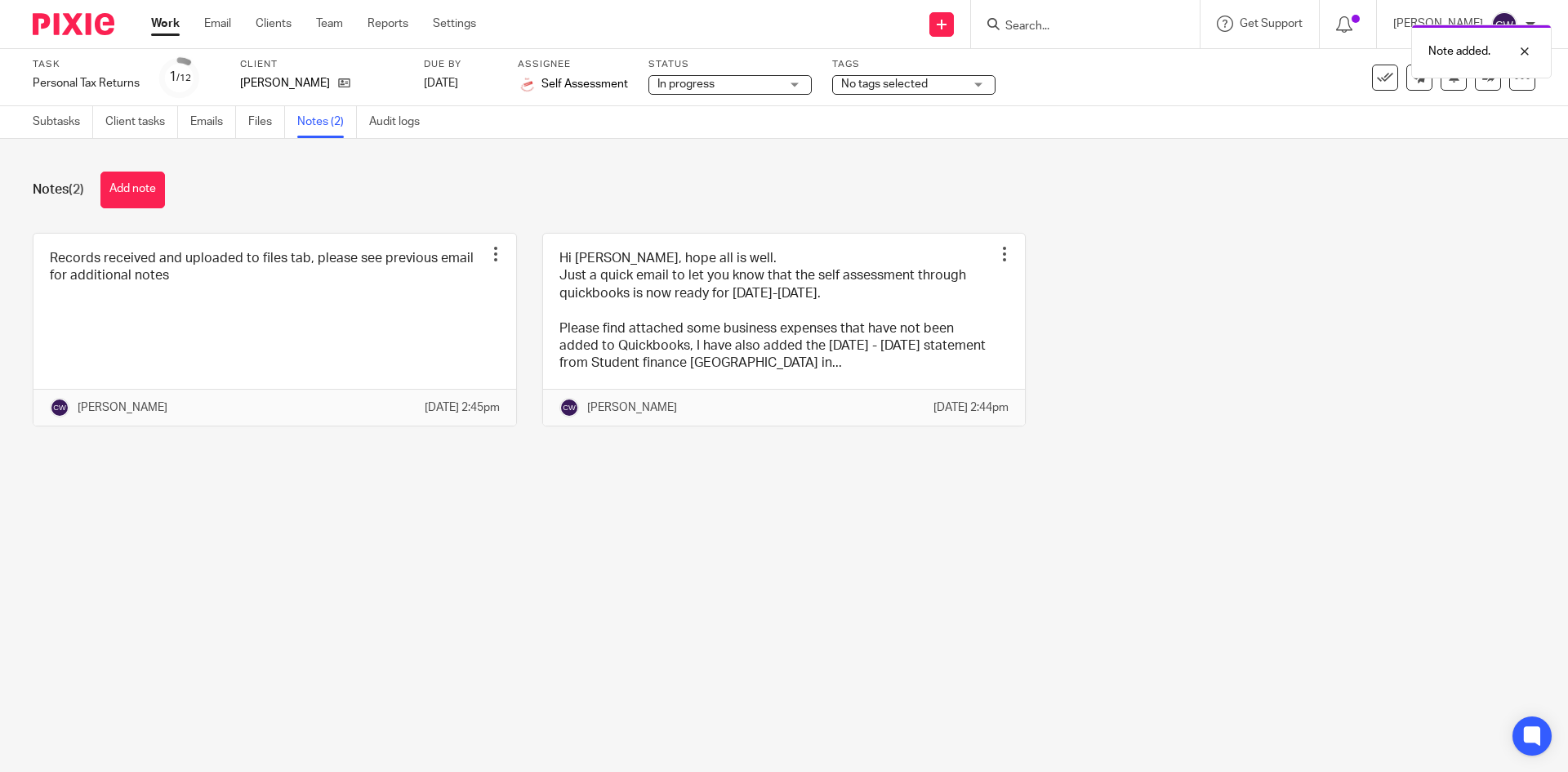
click at [907, 82] on span "No tags selected" at bounding box center [884, 84] width 86 height 11
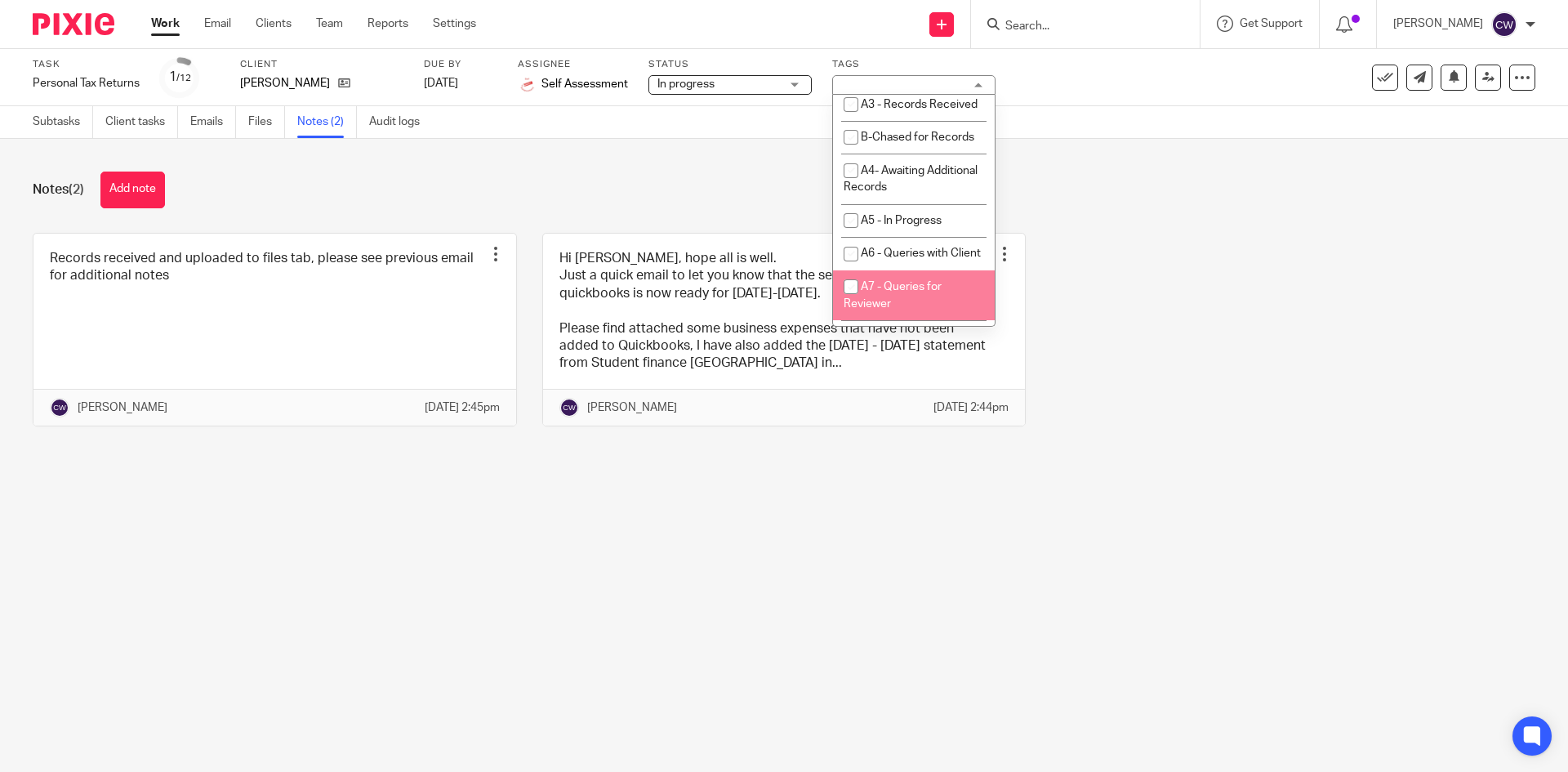
scroll to position [621, 0]
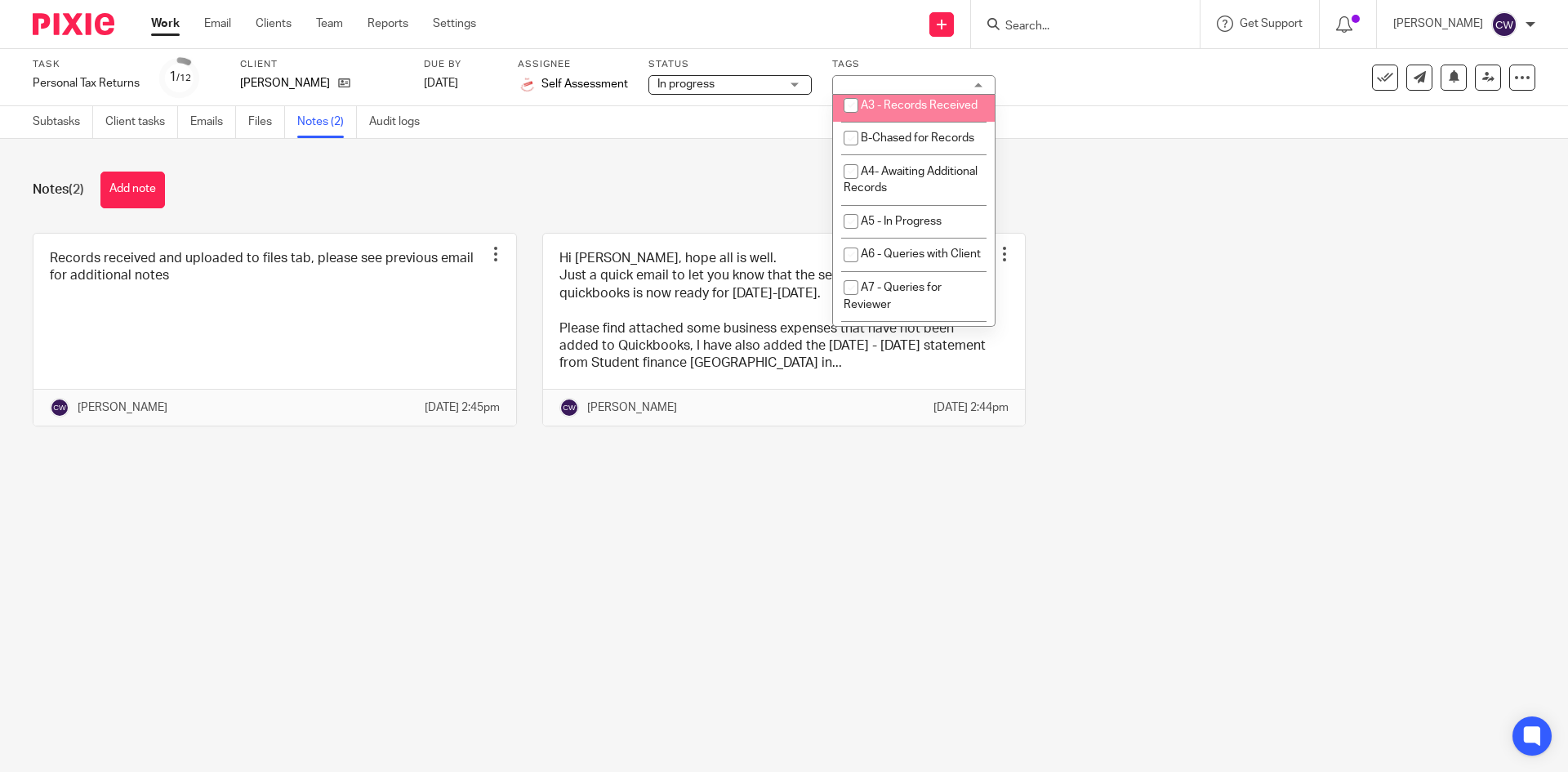
click at [924, 122] on li "A3 - Records Received" at bounding box center [914, 105] width 162 height 33
checkbox input "true"
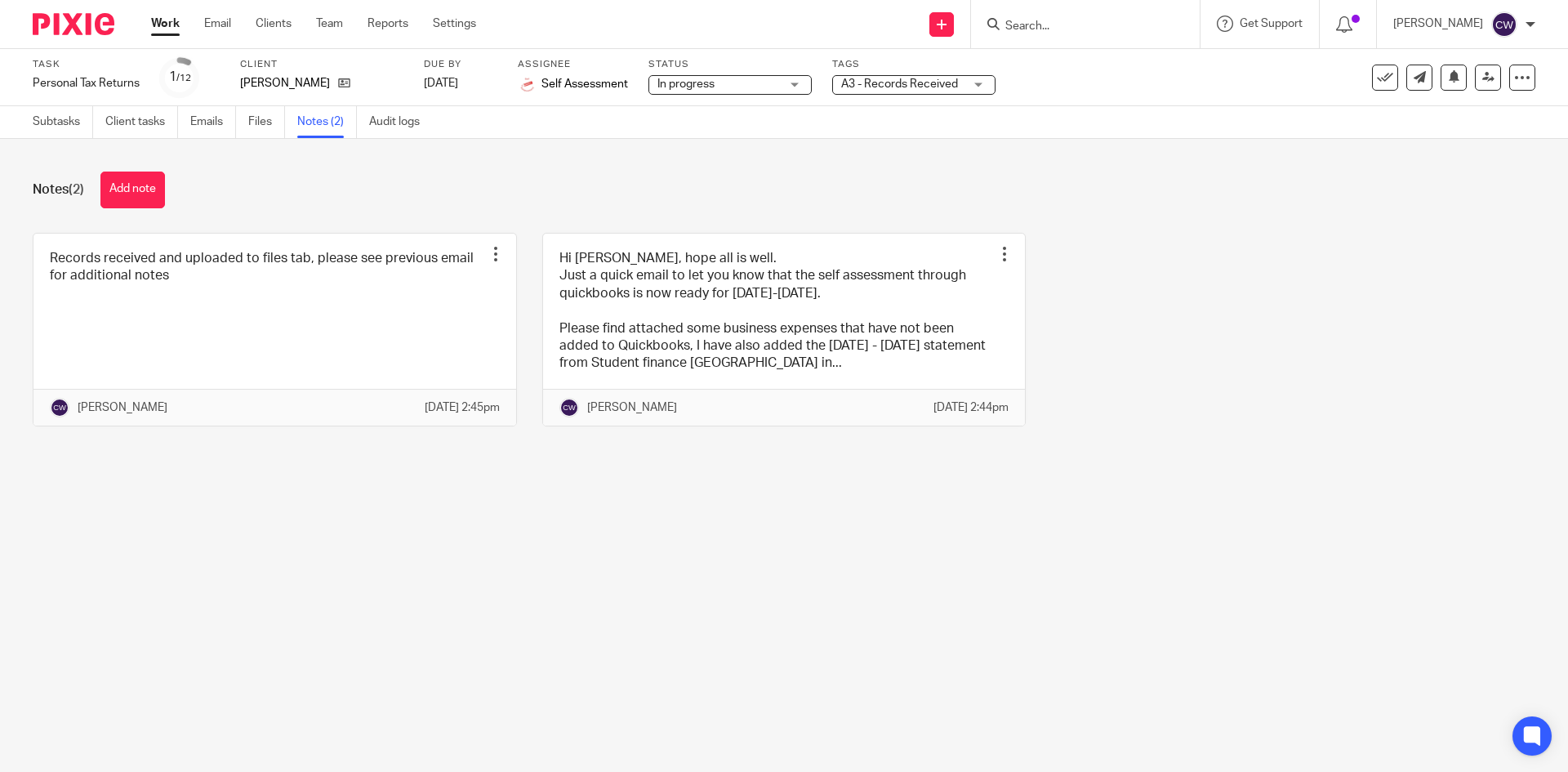
click at [1174, 232] on div "Records received and uploaded to files tab, please see previous email for addit…" at bounding box center [771, 341] width 1528 height 218
click at [44, 112] on link "Subtasks" at bounding box center [62, 122] width 60 height 32
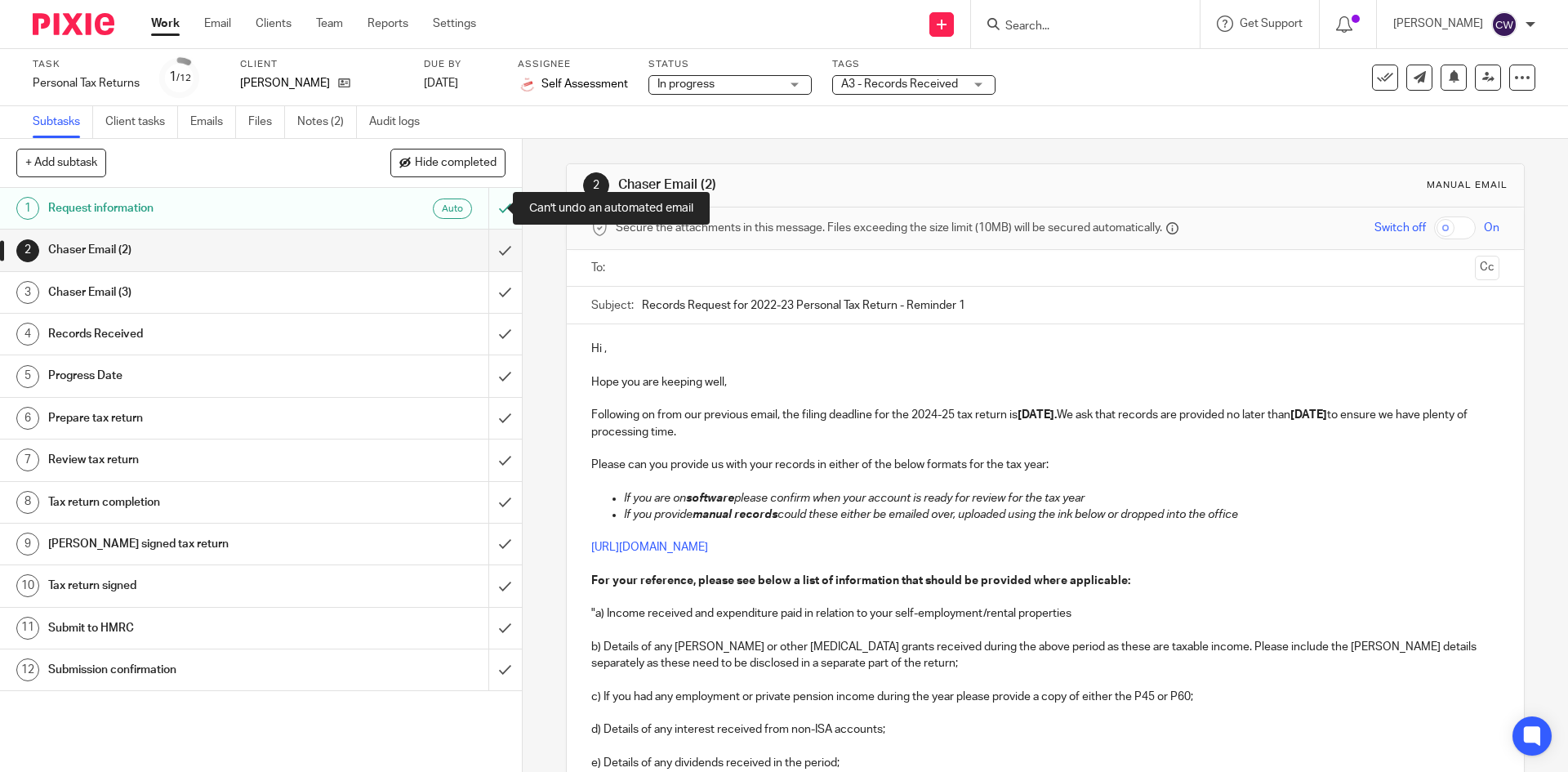
click at [489, 211] on div at bounding box center [506, 208] width 33 height 41
click at [500, 255] on input "submit" at bounding box center [261, 250] width 522 height 41
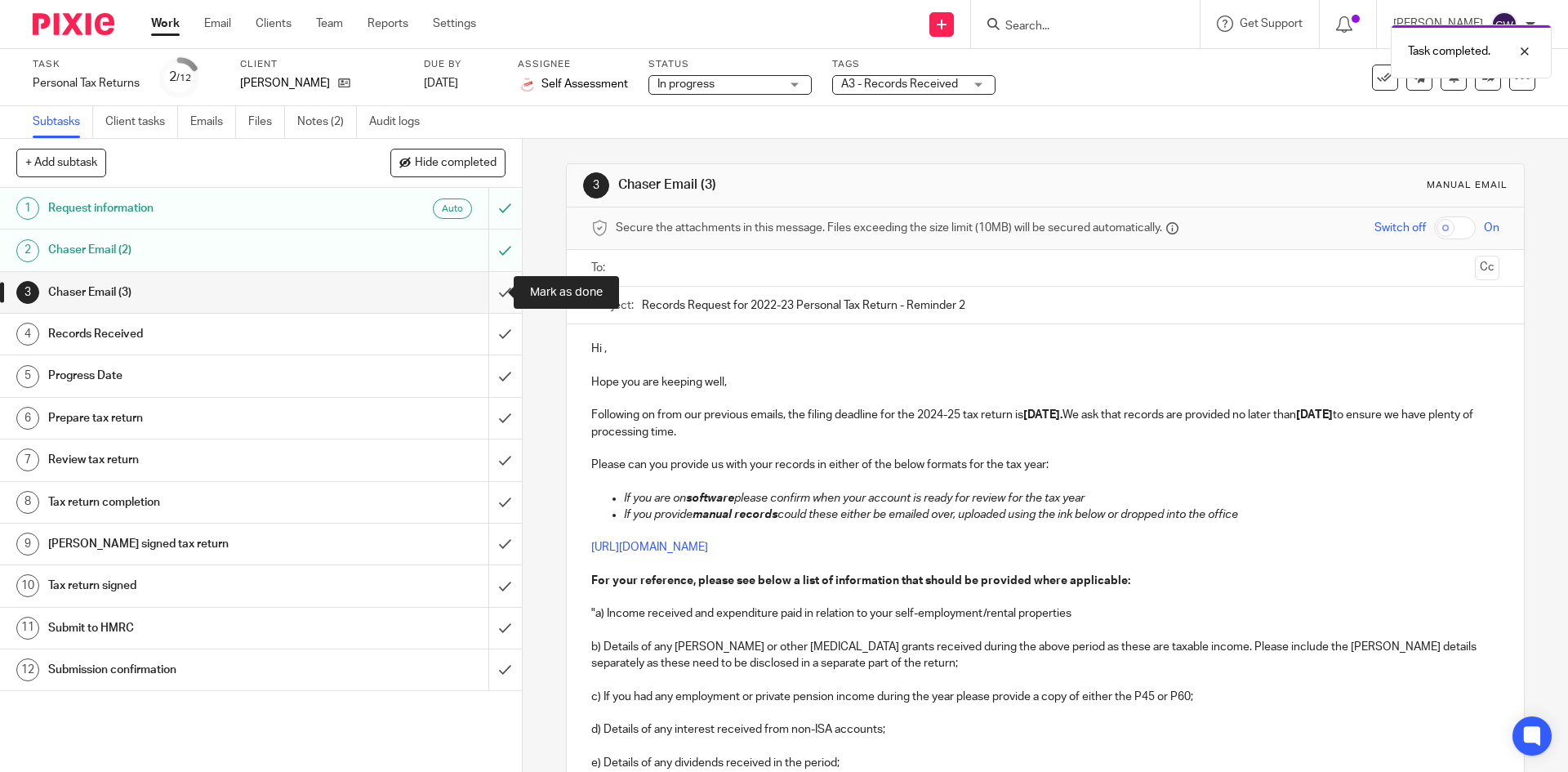
click at [489, 301] on input "submit" at bounding box center [261, 293] width 522 height 41
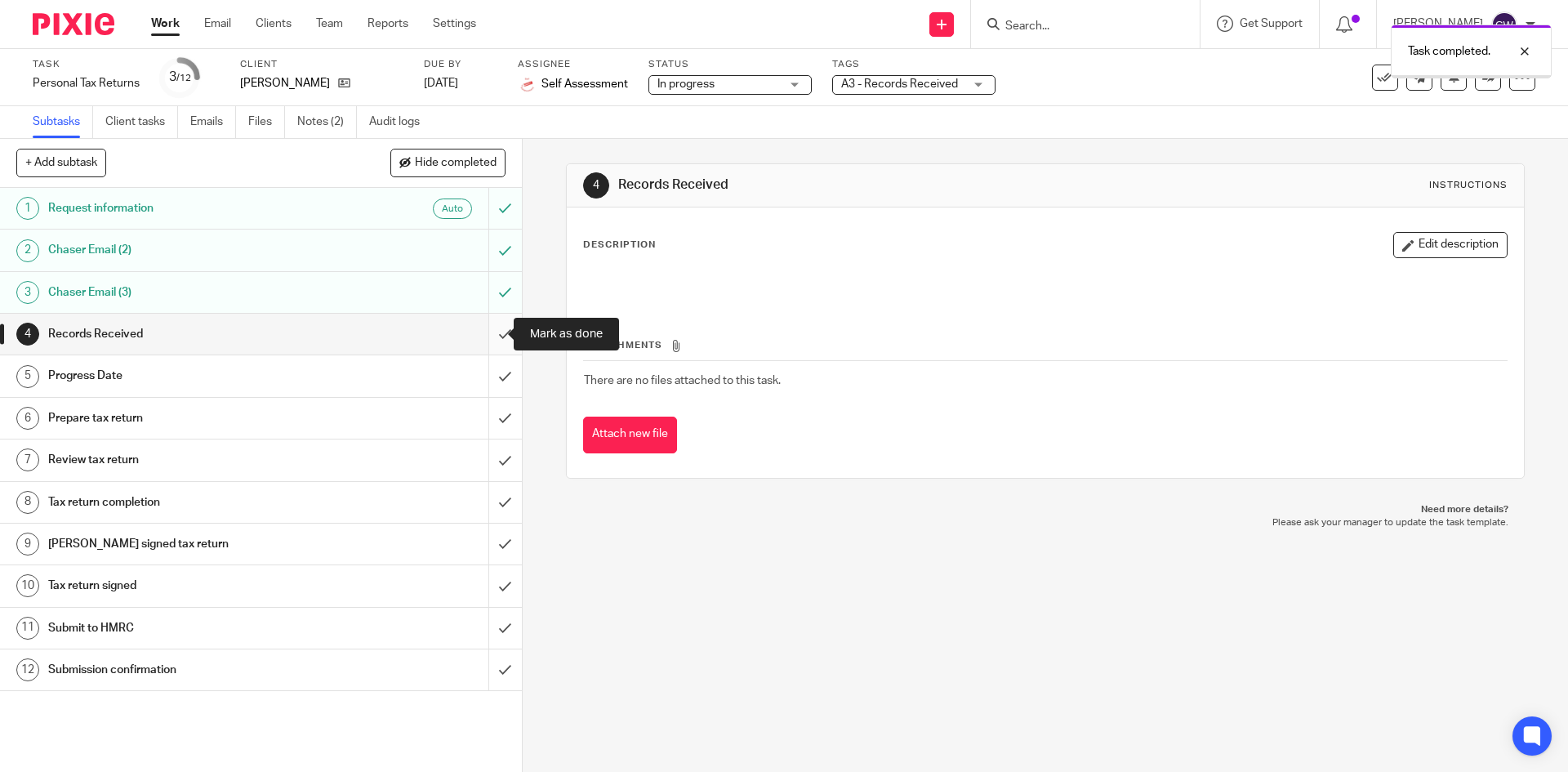
click at [484, 340] on input "submit" at bounding box center [261, 334] width 522 height 41
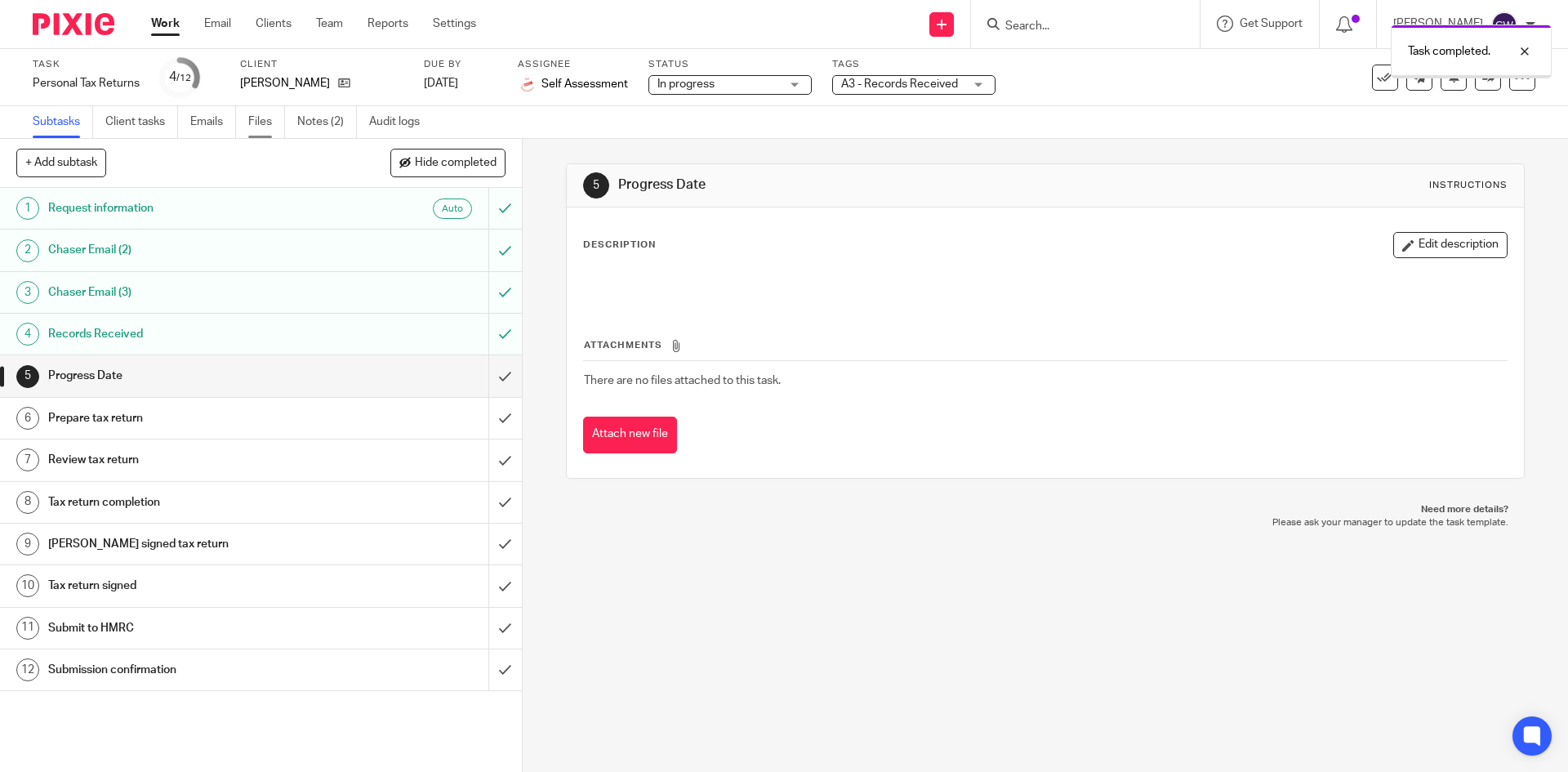
click at [267, 117] on link "Files" at bounding box center [267, 122] width 37 height 32
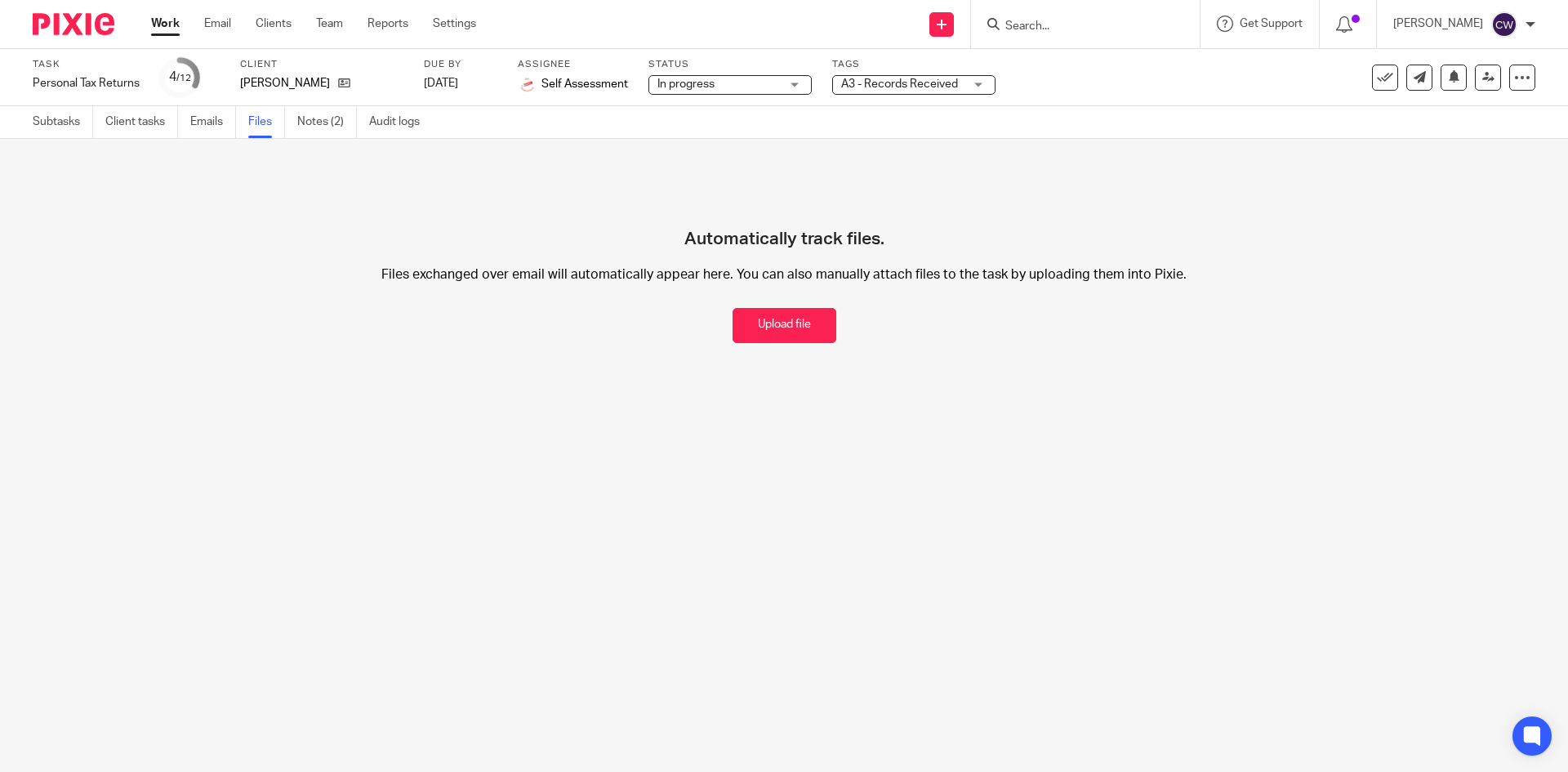
drag, startPoint x: 811, startPoint y: 333, endPoint x: 821, endPoint y: 324, distance: 13.5
click at [811, 333] on button "Upload file" at bounding box center [784, 325] width 104 height 35
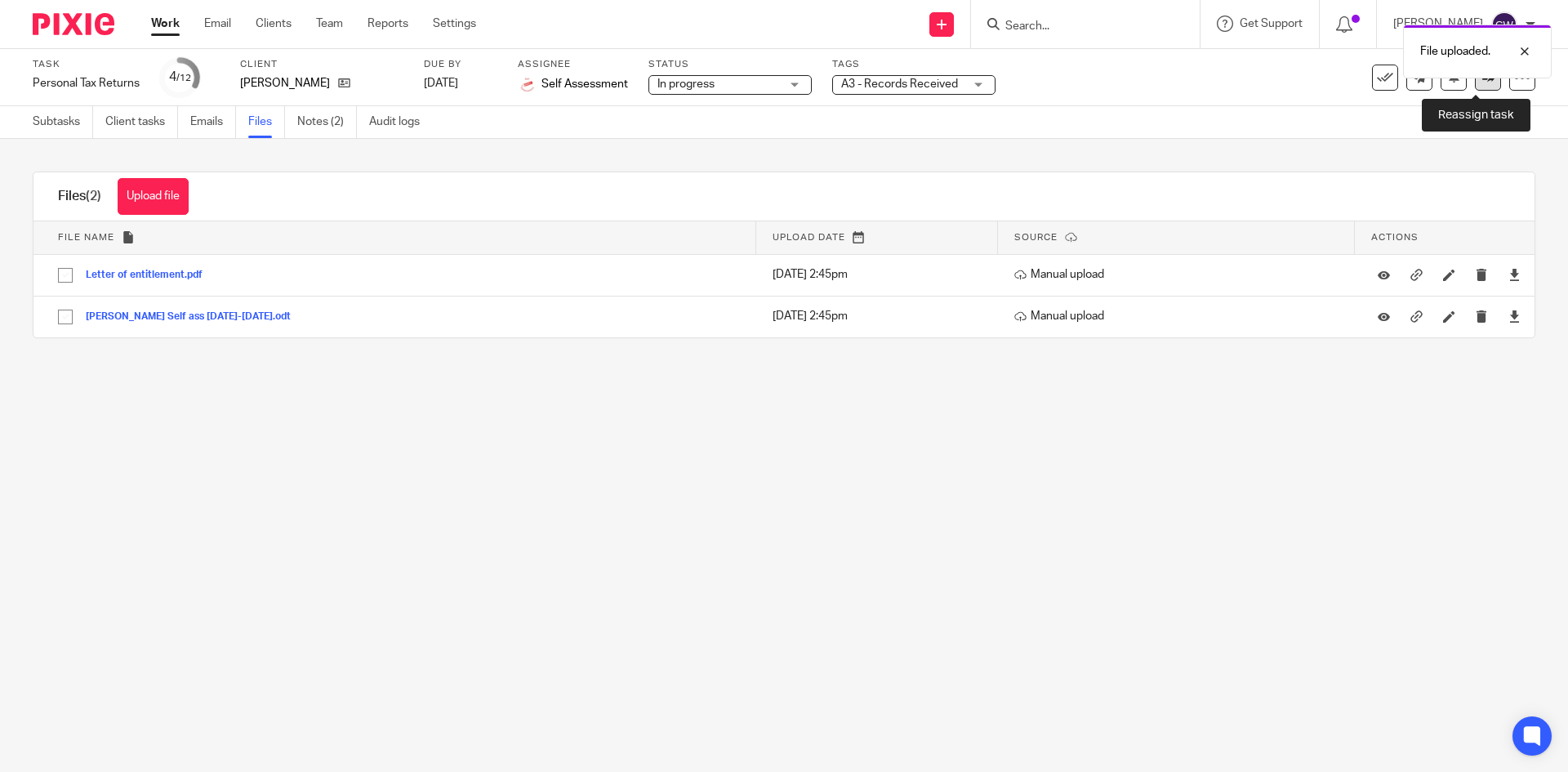
click at [1480, 85] on link at bounding box center [1488, 77] width 26 height 26
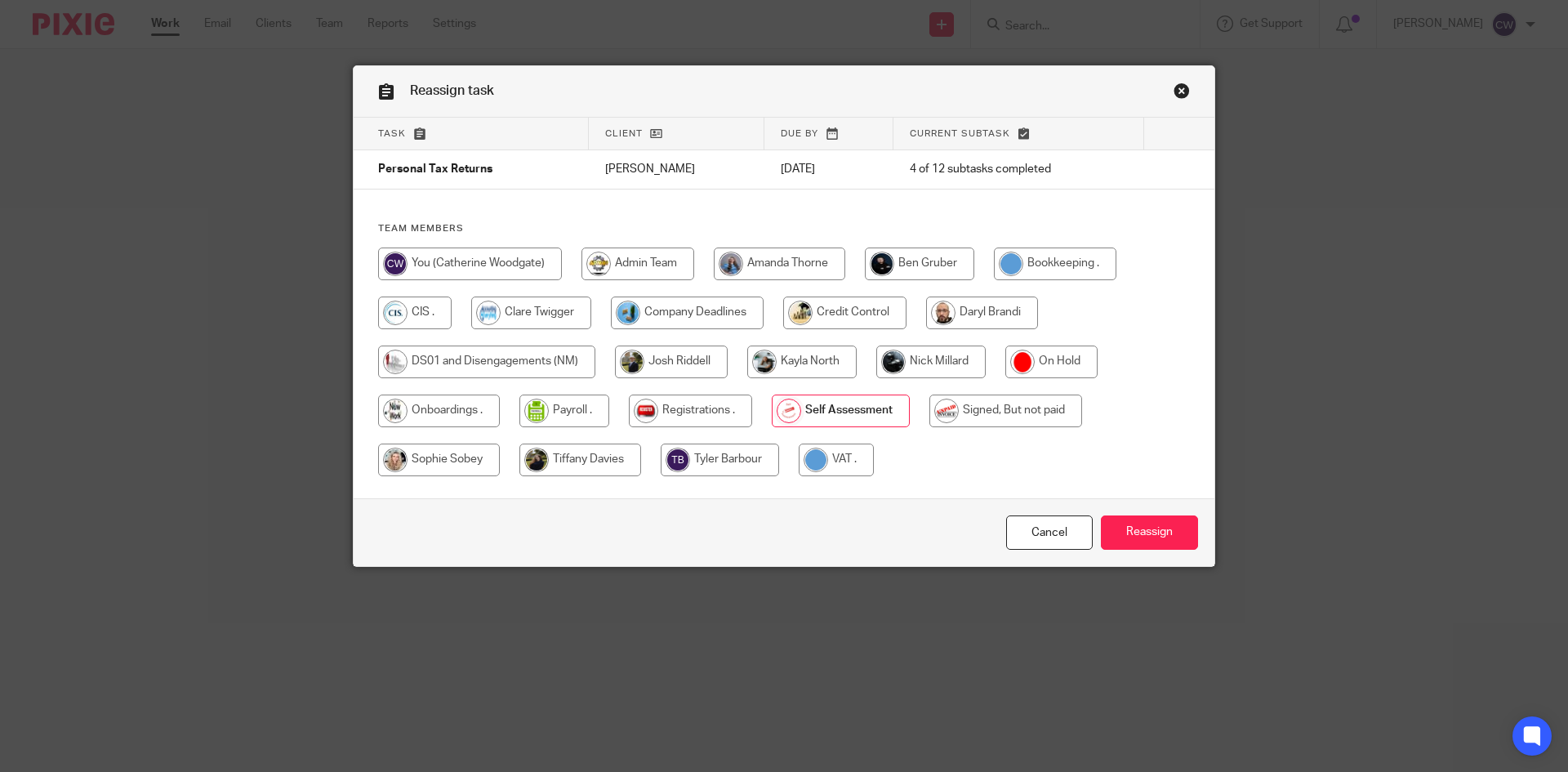
drag, startPoint x: 921, startPoint y: 360, endPoint x: 1077, endPoint y: 455, distance: 182.6
click at [918, 360] on input "radio" at bounding box center [931, 361] width 110 height 33
radio input "true"
click at [1140, 529] on input "Reassign" at bounding box center [1150, 533] width 98 height 35
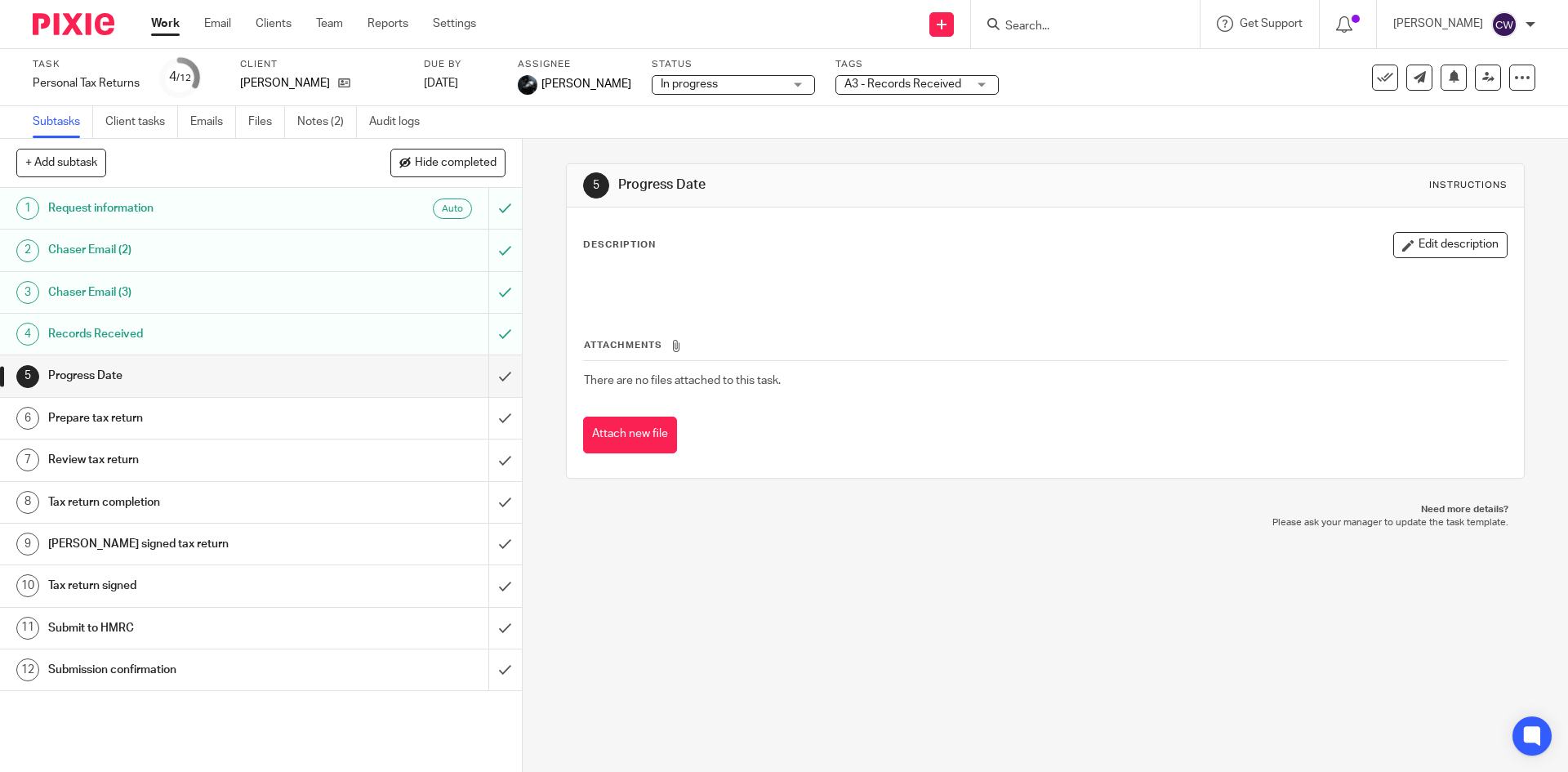
click at [1053, 8] on div at bounding box center [1086, 24] width 229 height 48
click at [1026, 23] on input "Search" at bounding box center [1077, 27] width 147 height 15
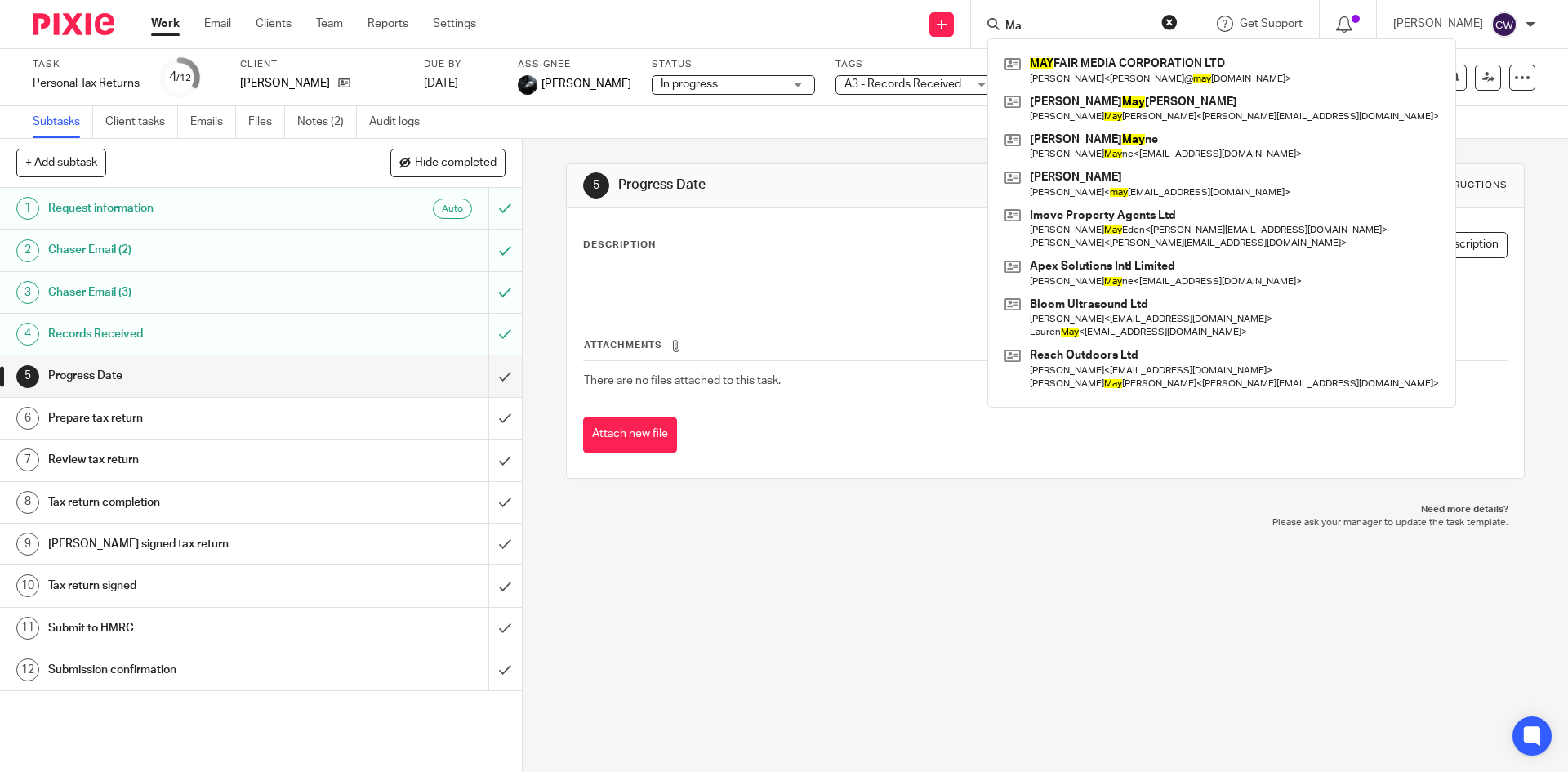
type input "M"
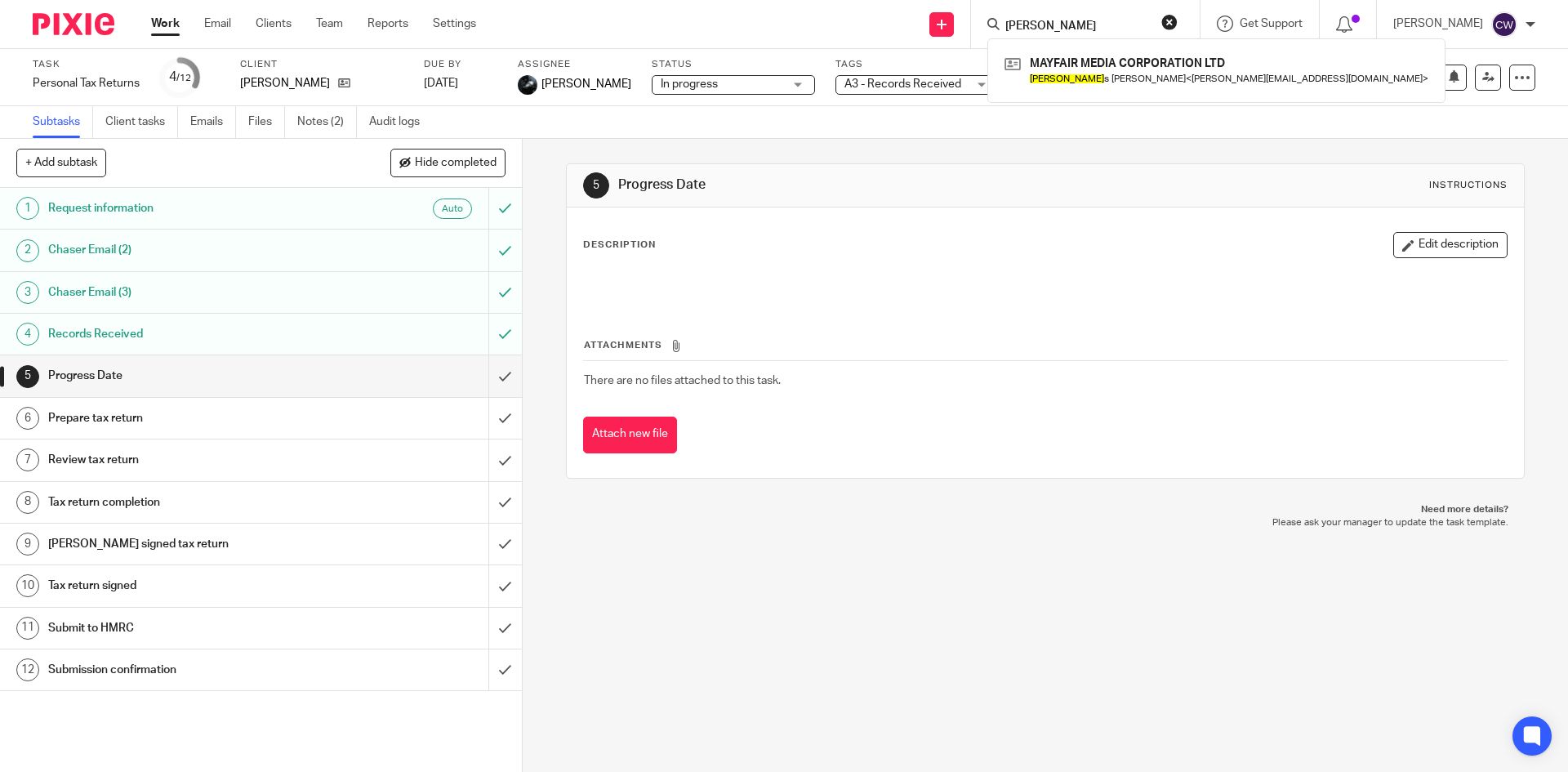
type input "[PERSON_NAME]"
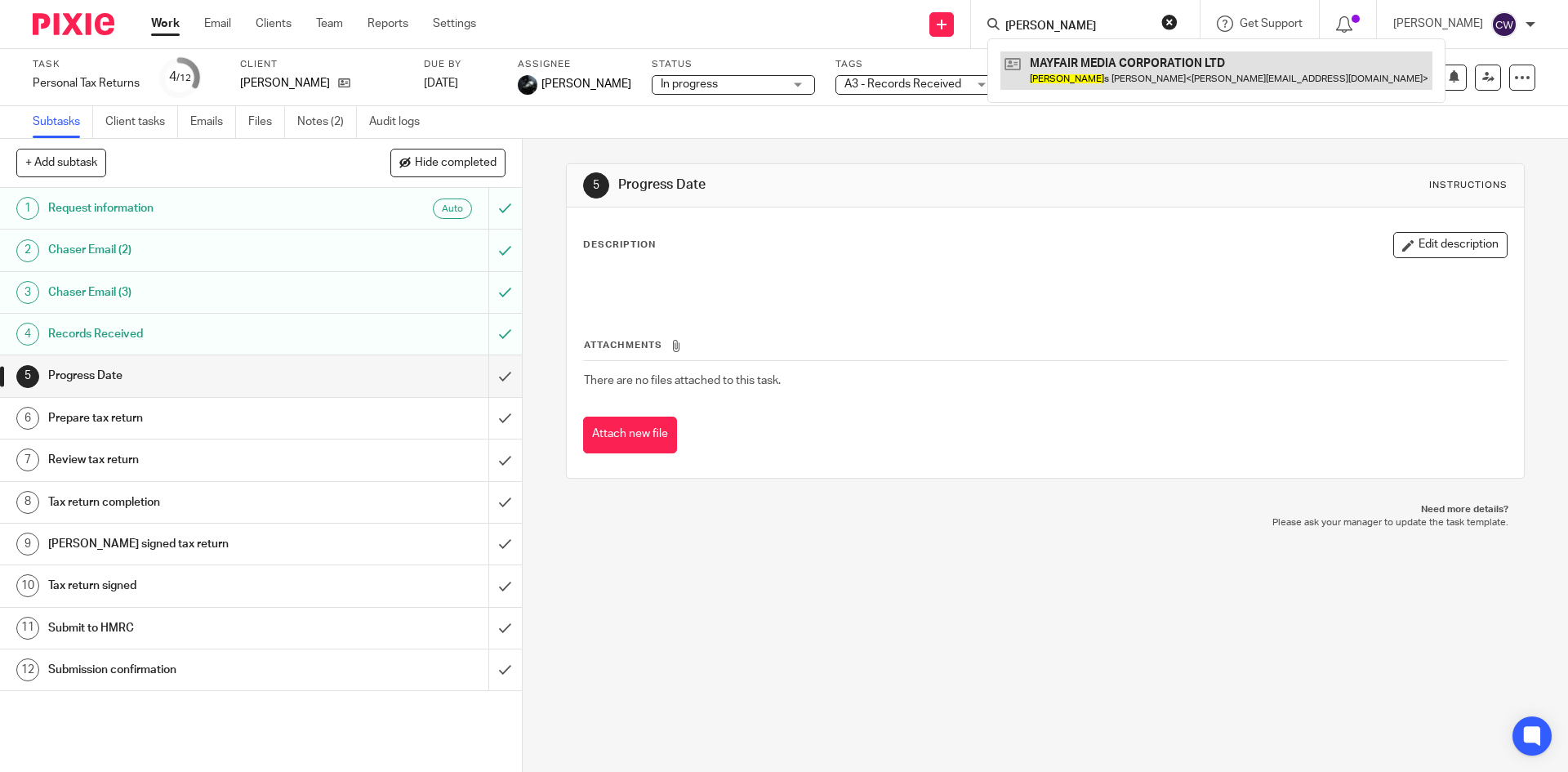
drag, startPoint x: 1151, startPoint y: 95, endPoint x: 1137, endPoint y: 70, distance: 28.7
click at [1150, 93] on div "MAYFAIR MEDIA CORPORATION LTD [PERSON_NAME] < [PERSON_NAME][EMAIL_ADDRESS][DOMA…" at bounding box center [1217, 70] width 458 height 64
click at [1130, 59] on link at bounding box center [1217, 70] width 432 height 37
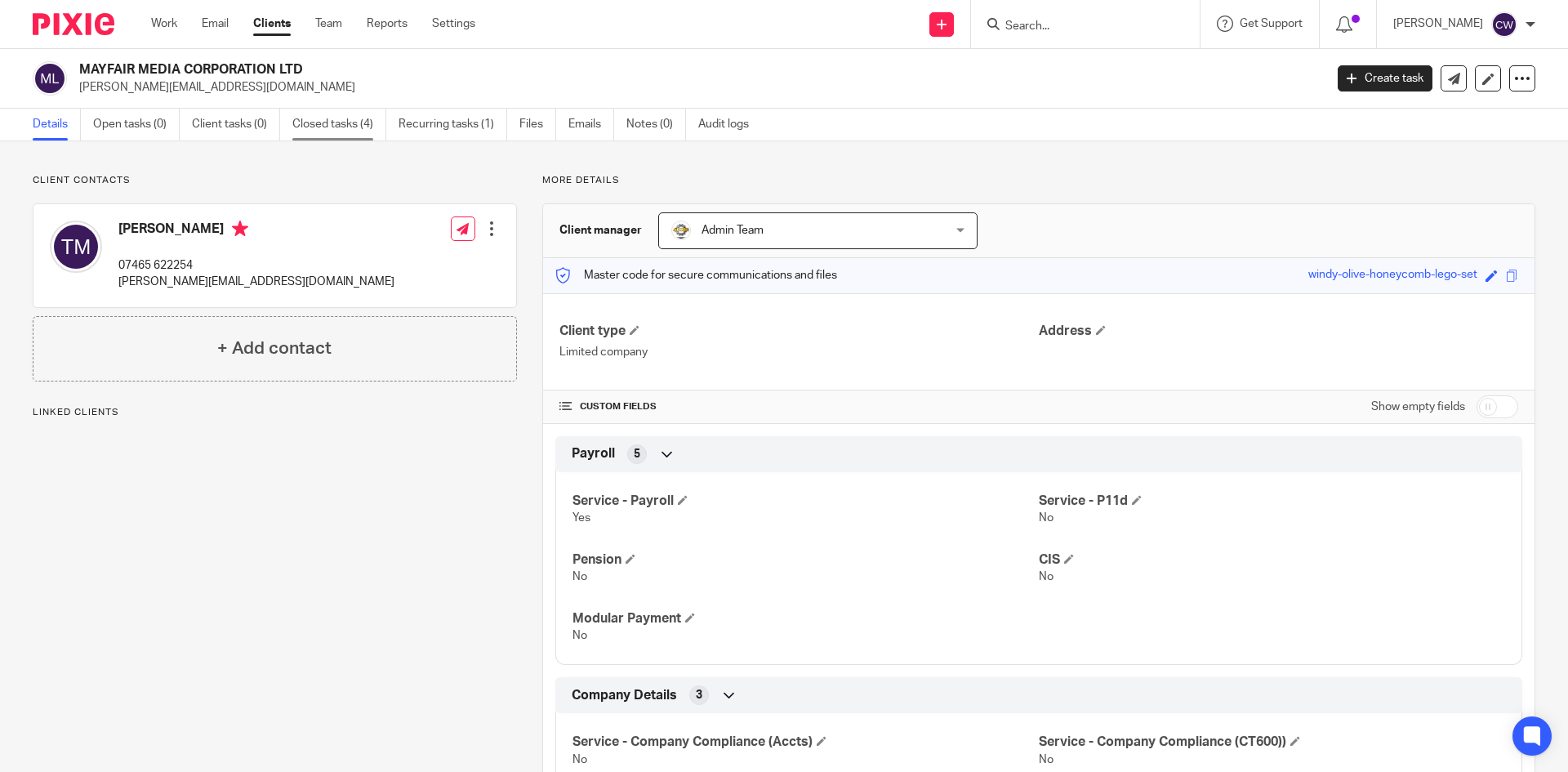
click at [340, 130] on link "Closed tasks (4)" at bounding box center [339, 124] width 94 height 32
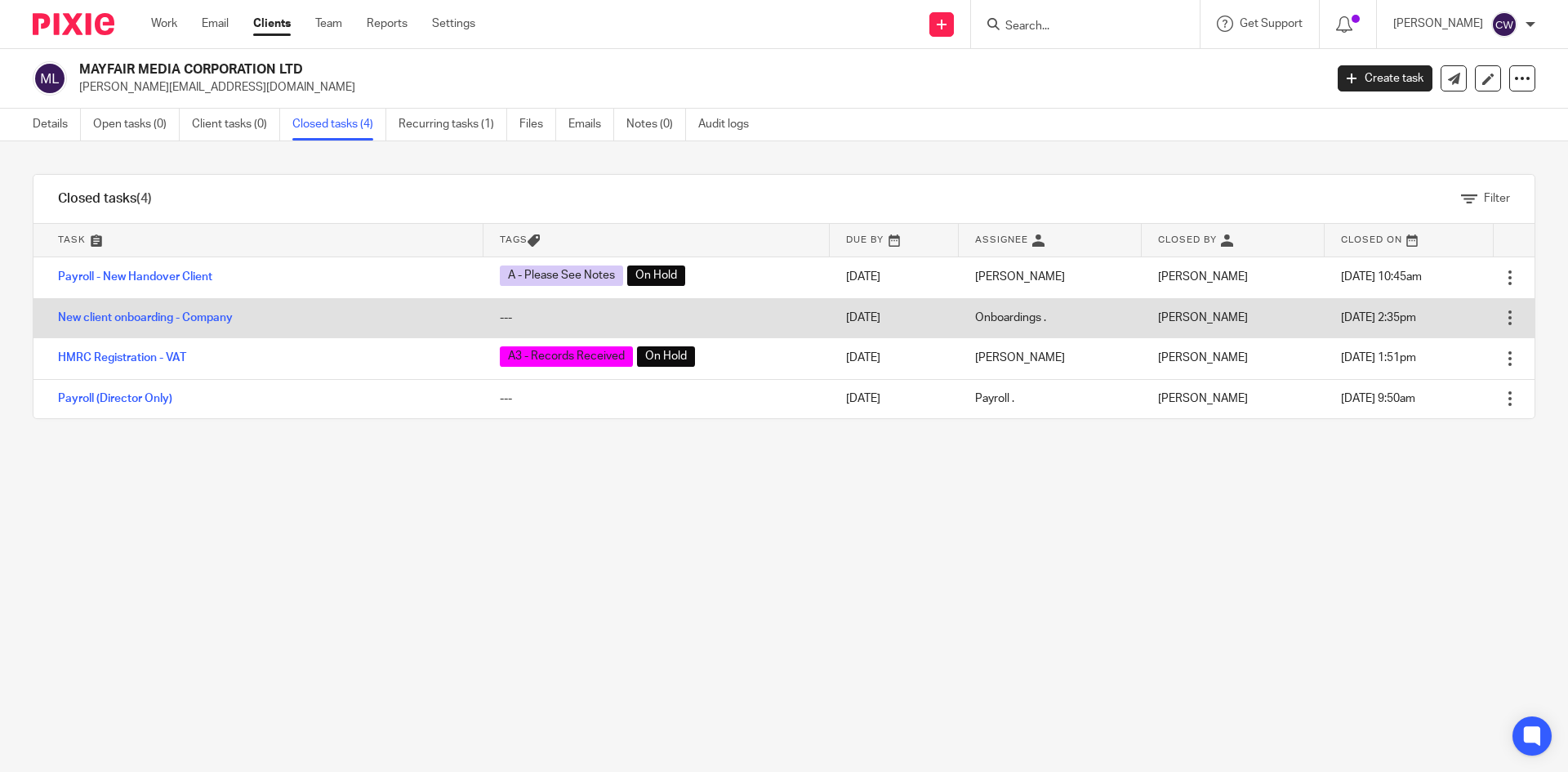
click at [208, 327] on td "New client onboarding - Company" at bounding box center [258, 318] width 450 height 39
click at [201, 321] on link "New client onboarding - Company" at bounding box center [145, 318] width 175 height 11
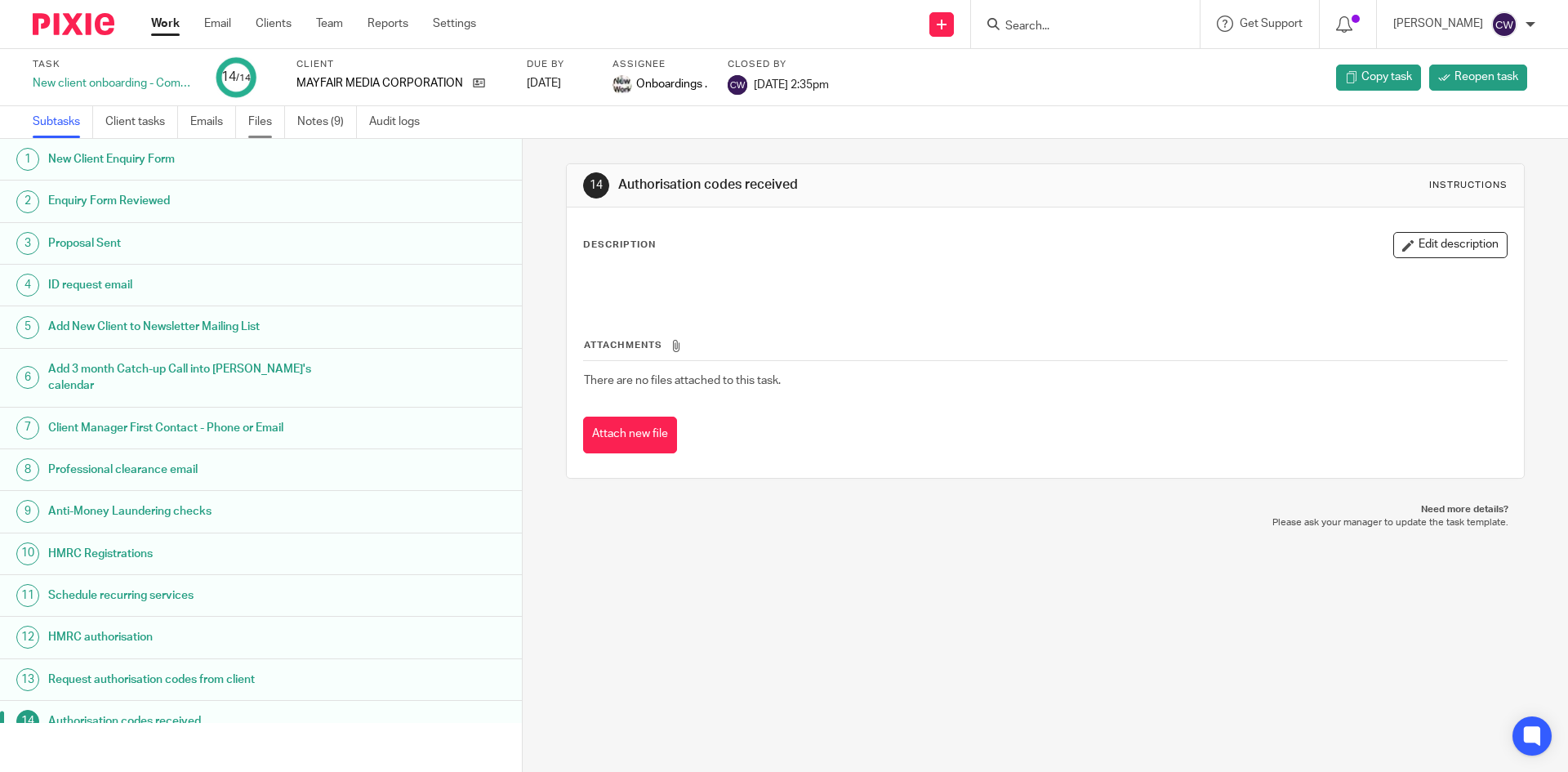
click at [261, 106] on link "Files" at bounding box center [267, 122] width 37 height 32
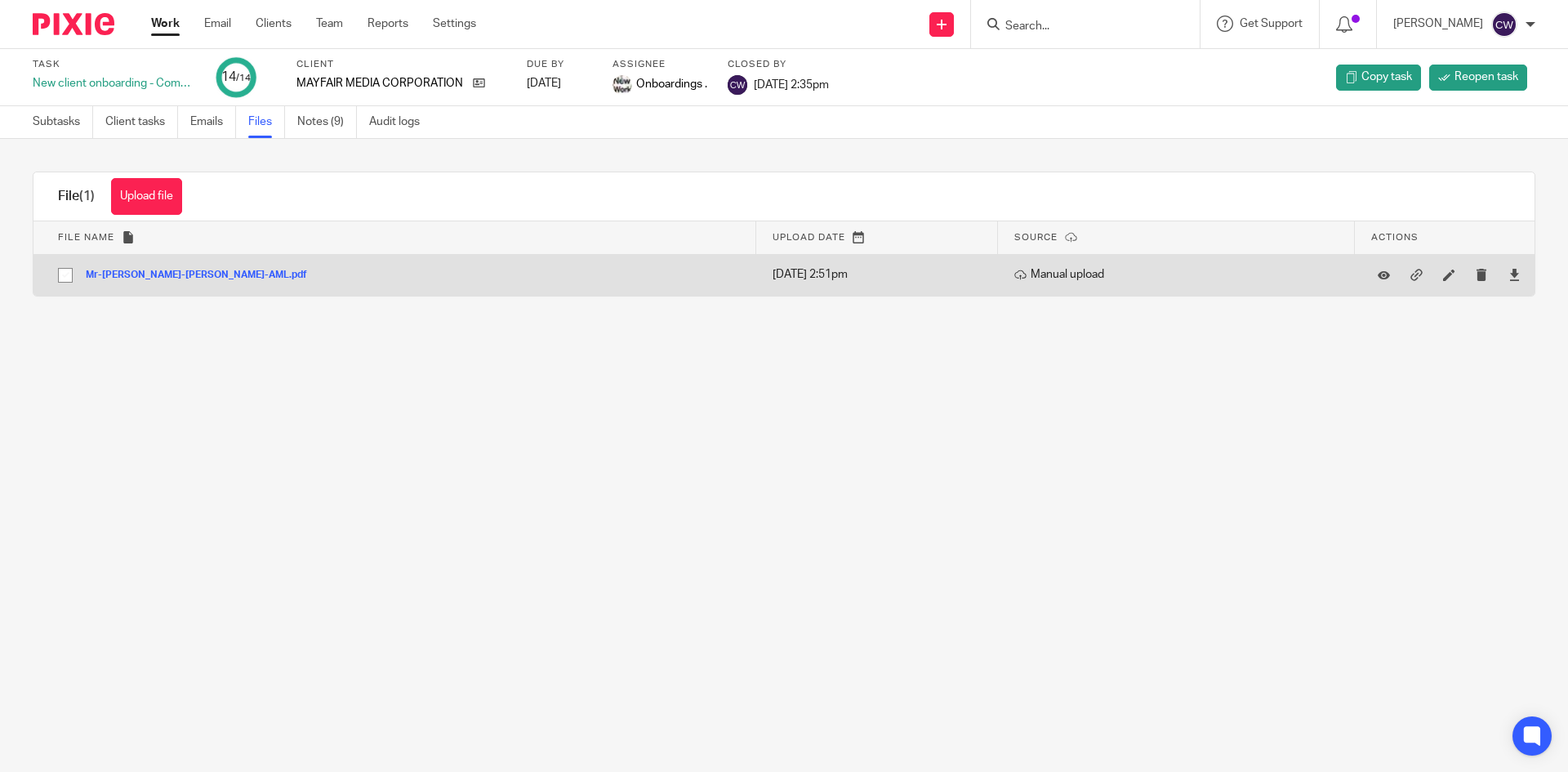
click at [189, 269] on button "Mr-[PERSON_NAME]-[PERSON_NAME]-AML.pdf" at bounding box center [202, 275] width 233 height 11
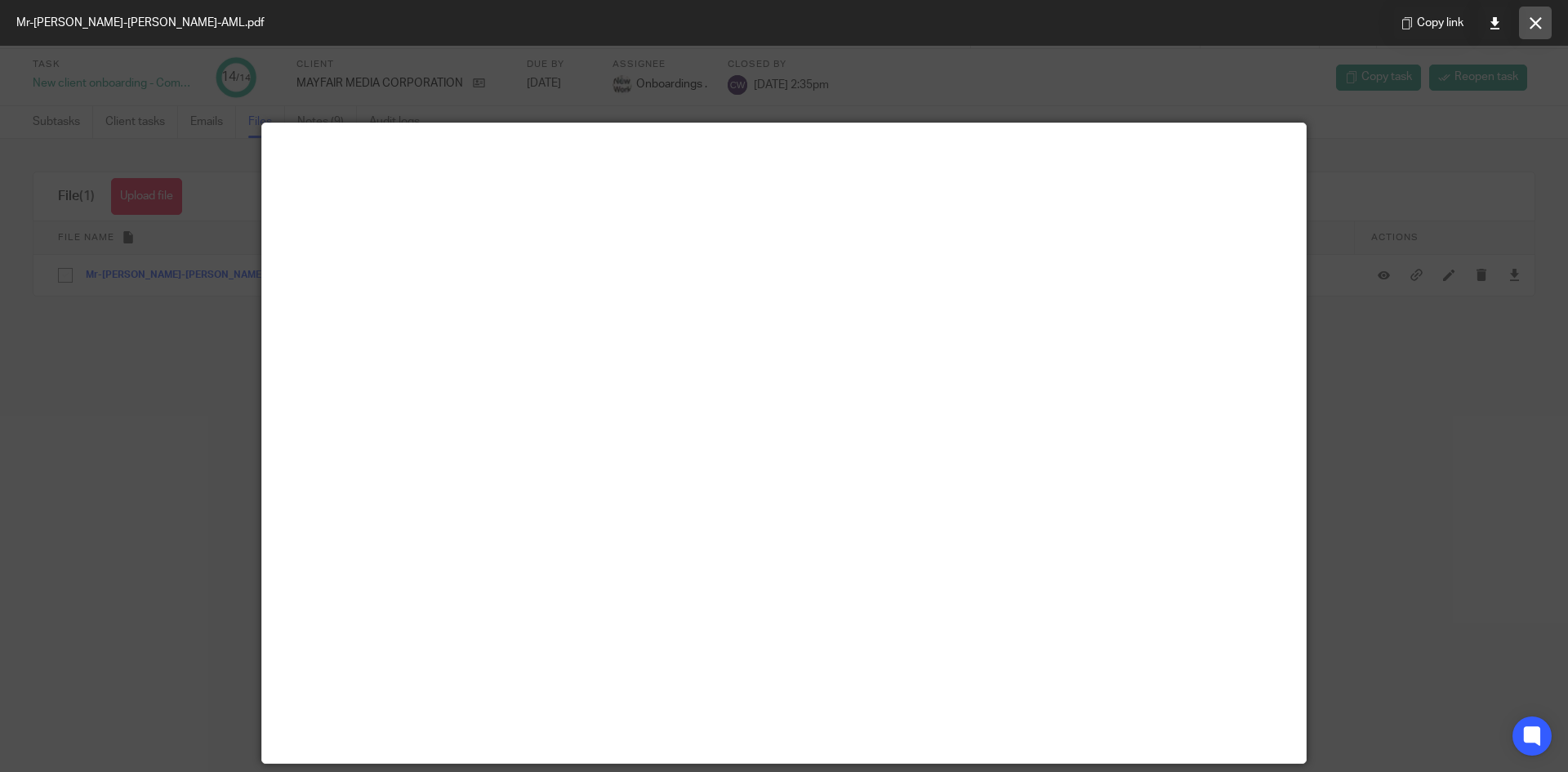
click at [1541, 22] on icon at bounding box center [1535, 22] width 12 height 12
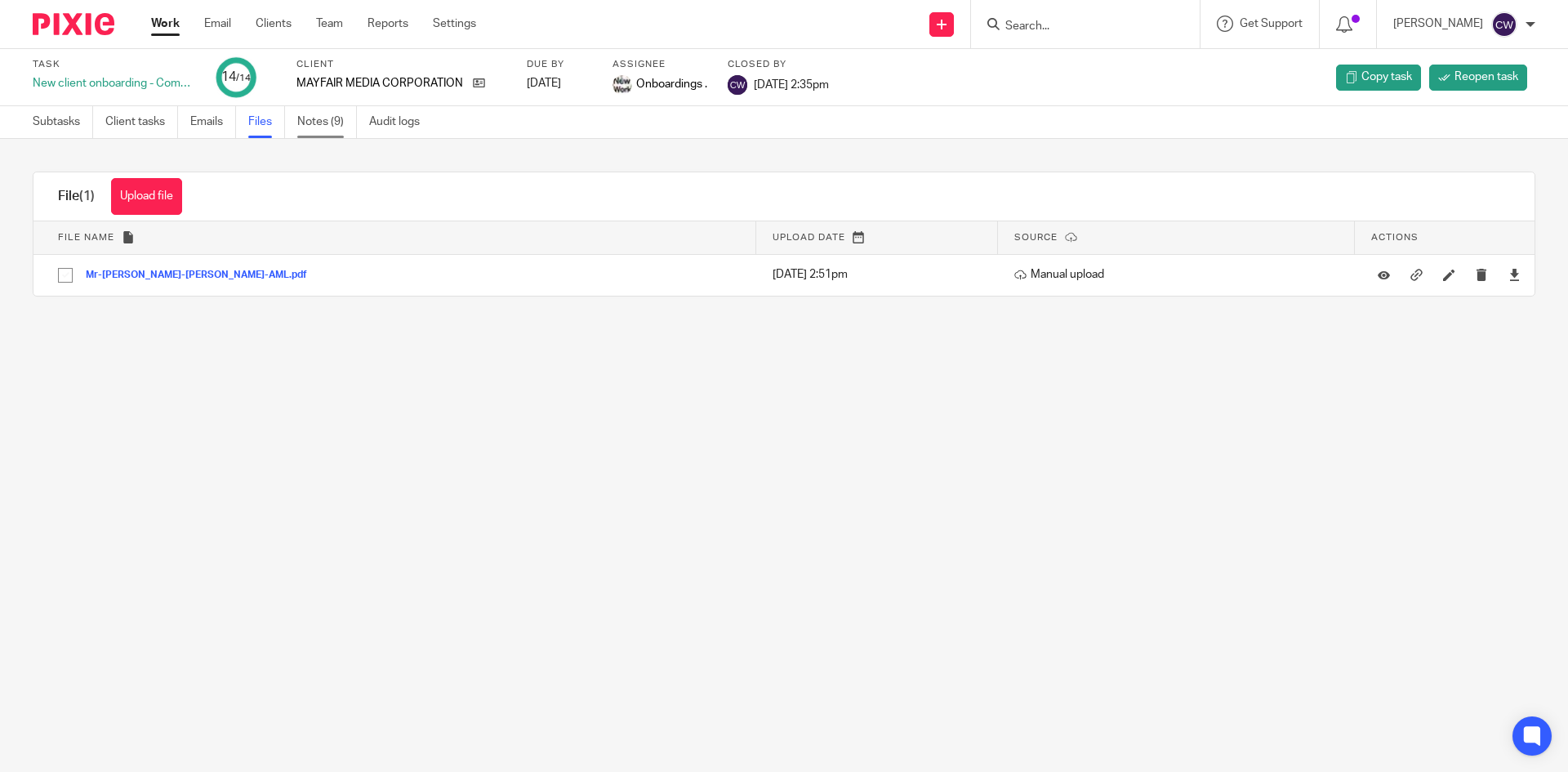
click at [321, 124] on link "Notes (9)" at bounding box center [327, 122] width 59 height 32
click at [491, 85] on div "MAYFAIR MEDIA CORPORATION LTD" at bounding box center [402, 84] width 210 height 17
click at [480, 85] on icon at bounding box center [479, 83] width 12 height 12
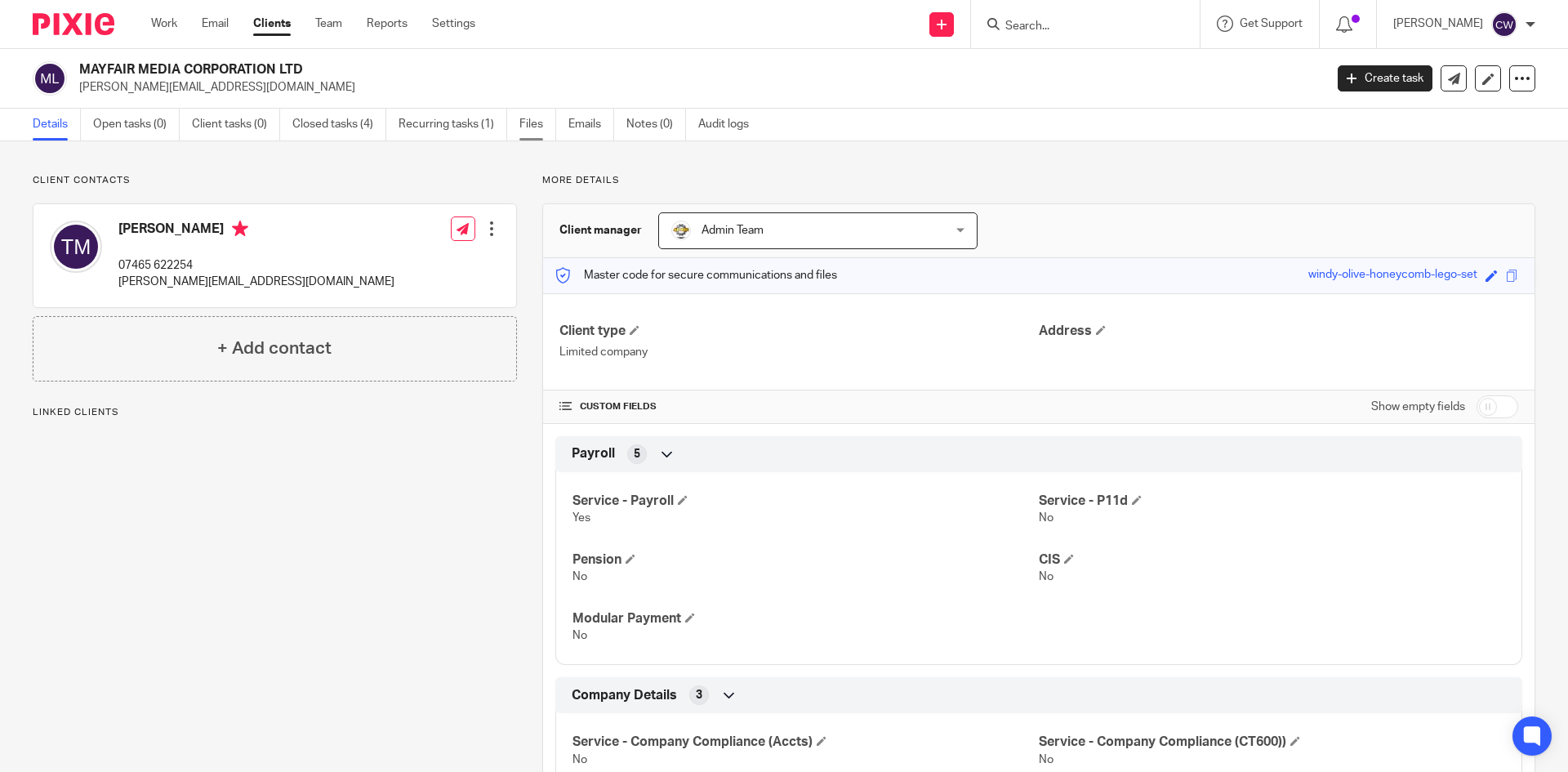
click at [527, 125] on link "Files" at bounding box center [538, 124] width 37 height 32
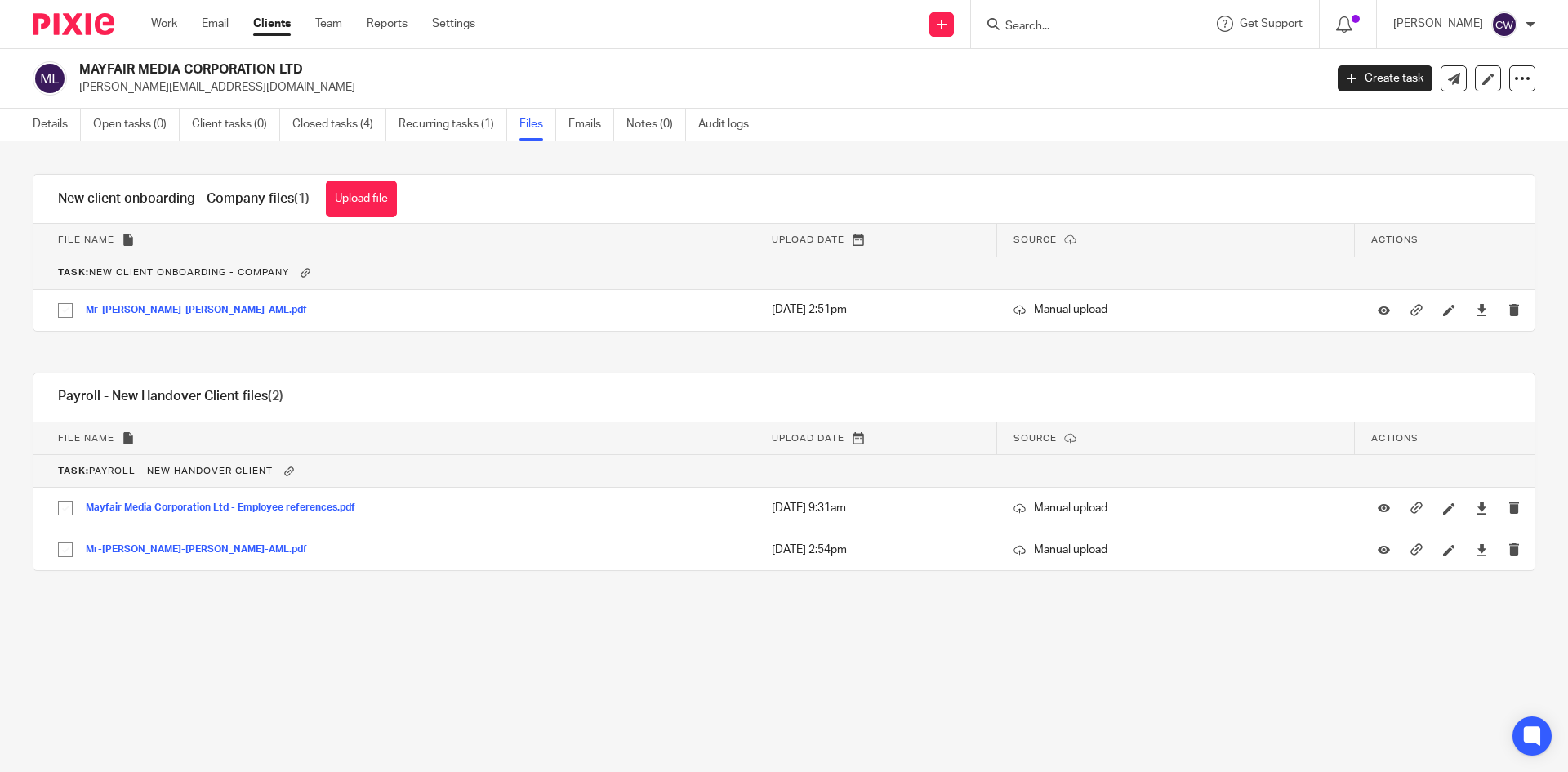
drag, startPoint x: 244, startPoint y: 89, endPoint x: 73, endPoint y: 89, distance: 171.0
click at [73, 89] on div "MAYFAIR MEDIA CORPORATION LTD toby@mayfairmediacorp.com" at bounding box center [673, 78] width 1281 height 34
copy p "[PERSON_NAME][EMAIL_ADDRESS][DOMAIN_NAME]"
click at [55, 128] on link "Details" at bounding box center [57, 124] width 48 height 32
